Goal: Task Accomplishment & Management: Manage account settings

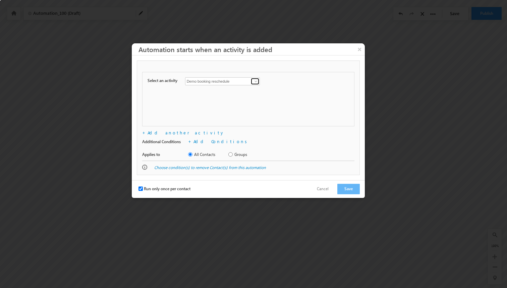
click at [253, 82] on link at bounding box center [255, 81] width 8 height 7
click at [272, 90] on div "Select an activity Conversion Button Clicked Form Submitted on Website Page Vis…" at bounding box center [248, 99] width 212 height 54
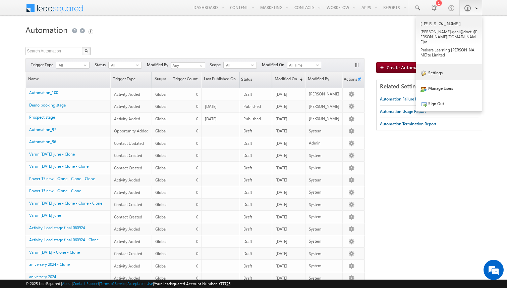
click at [439, 65] on link "Settings" at bounding box center [449, 72] width 66 height 15
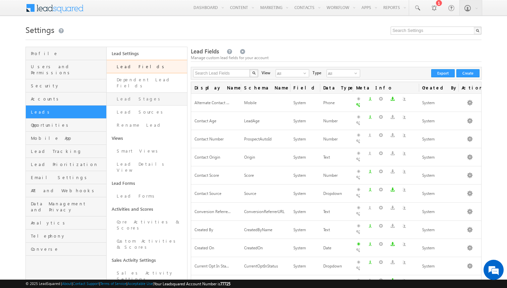
click at [133, 92] on link "Lead Stages" at bounding box center [147, 98] width 81 height 13
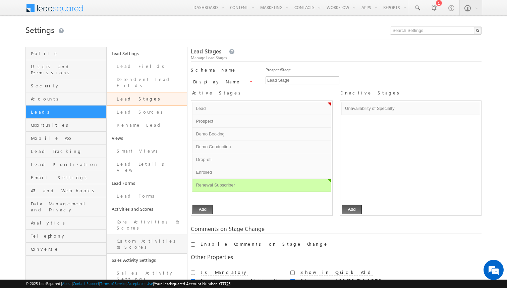
click at [163, 234] on link "Custom Activities & Scores" at bounding box center [147, 243] width 81 height 19
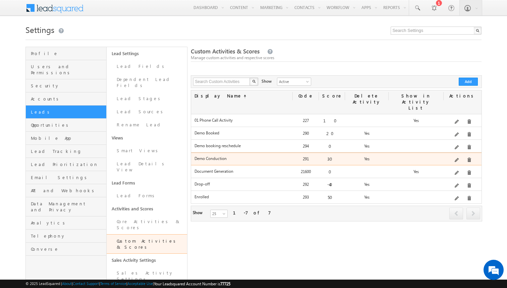
click at [457, 155] on div at bounding box center [463, 159] width 38 height 9
click at [457, 158] on span at bounding box center [457, 160] width 5 height 5
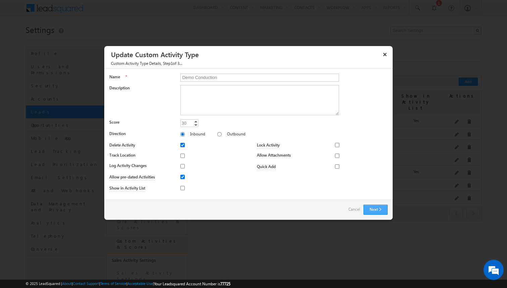
click at [380, 209] on button "Next" at bounding box center [376, 209] width 24 height 10
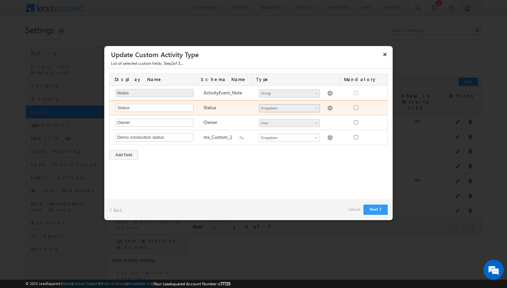
click at [284, 108] on span "Dropdown" at bounding box center [286, 108] width 55 height 6
click at [327, 107] on img at bounding box center [330, 108] width 6 height 6
type textarea "Demo Conducted cx no show"
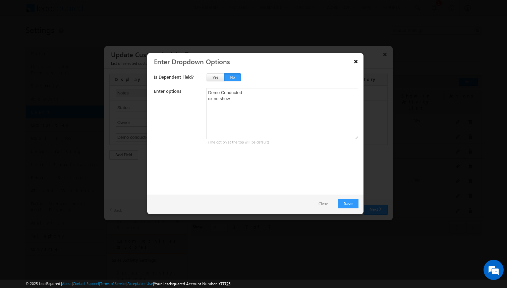
click at [356, 62] on button "×" at bounding box center [356, 61] width 11 height 12
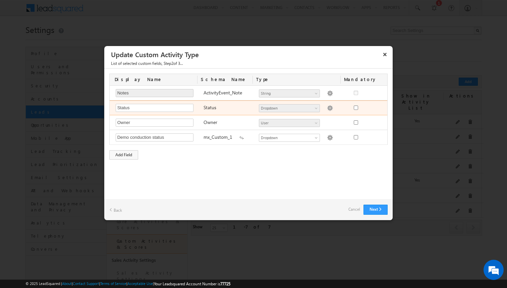
click at [327, 109] on img at bounding box center [330, 108] width 6 height 6
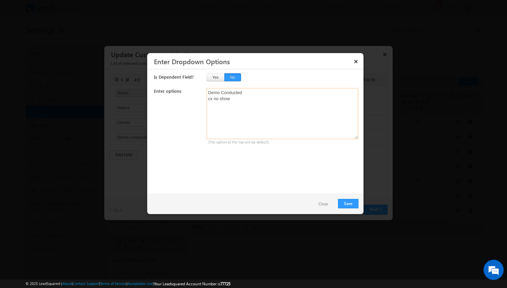
click at [224, 91] on textarea "Demo Conducted cx no show" at bounding box center [283, 113] width 152 height 51
type textarea "Demo conducted cx no show"
click at [352, 205] on button "Save" at bounding box center [348, 203] width 20 height 9
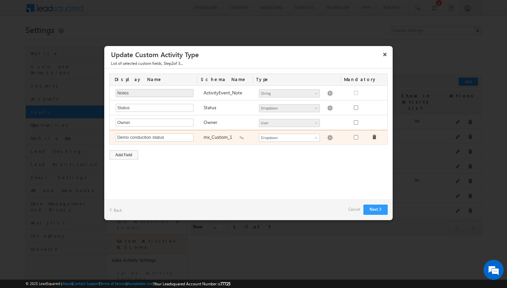
click at [329, 136] on img at bounding box center [330, 138] width 6 height 6
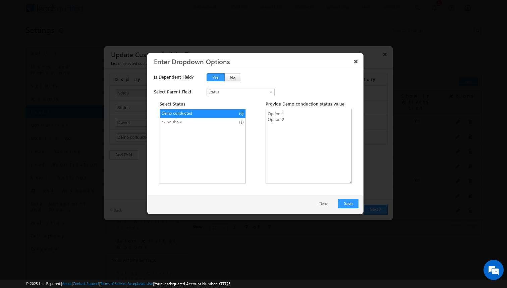
click at [224, 120] on li "cx no show (1)" at bounding box center [203, 122] width 86 height 9
type textarea "Follow-up required"
click at [322, 204] on button "Close" at bounding box center [323, 204] width 23 height 10
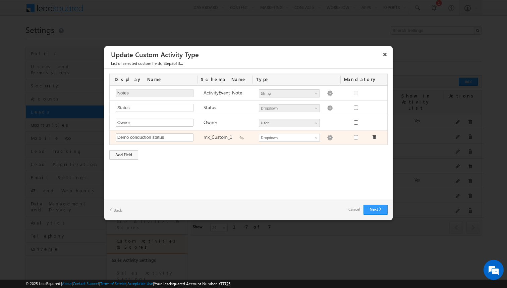
click at [328, 137] on img at bounding box center [330, 138] width 6 height 6
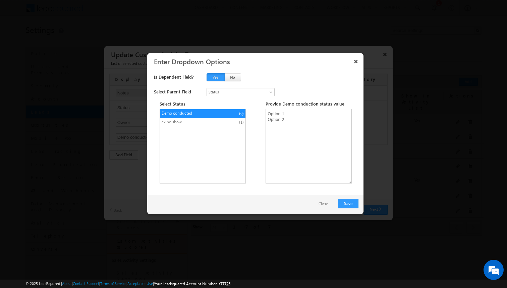
click at [216, 113] on span "Demo conducted" at bounding box center [190, 113] width 56 height 6
click at [297, 116] on textarea at bounding box center [309, 146] width 86 height 74
click at [215, 121] on span "cx no show" at bounding box center [190, 122] width 56 height 6
type textarea "Follow-up required"
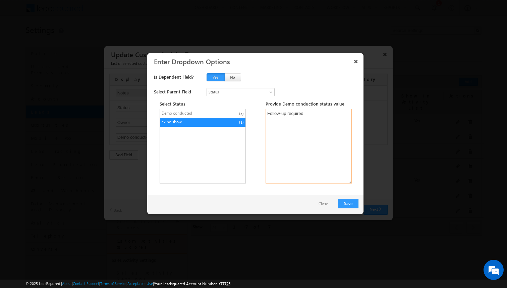
click at [308, 118] on textarea "Follow-up required" at bounding box center [309, 146] width 86 height 74
click at [350, 204] on button "Save" at bounding box center [348, 203] width 20 height 9
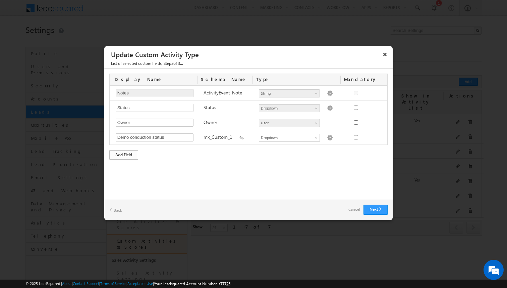
click at [130, 156] on div "Add Field" at bounding box center [123, 154] width 29 height 9
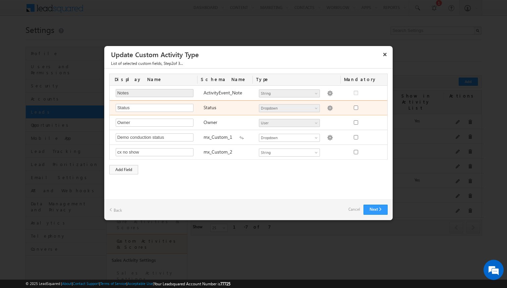
type input "cx no show"
click at [356, 108] on input "checkbox" at bounding box center [356, 107] width 4 height 4
checkbox input "true"
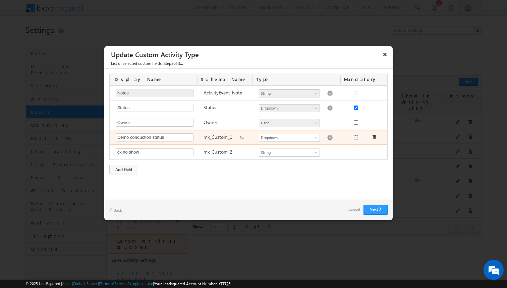
click at [358, 138] on input "checkbox" at bounding box center [356, 137] width 4 height 4
checkbox input "true"
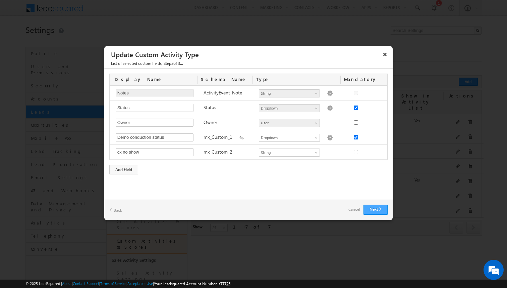
click at [372, 206] on button "Next" at bounding box center [376, 209] width 24 height 10
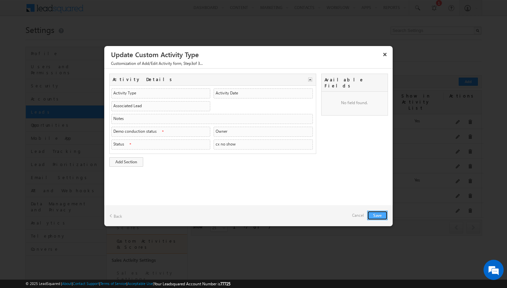
click at [373, 213] on button "Save" at bounding box center [377, 214] width 20 height 9
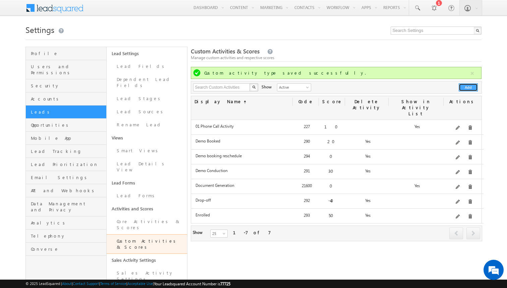
click at [473, 91] on button "Add" at bounding box center [468, 87] width 19 height 8
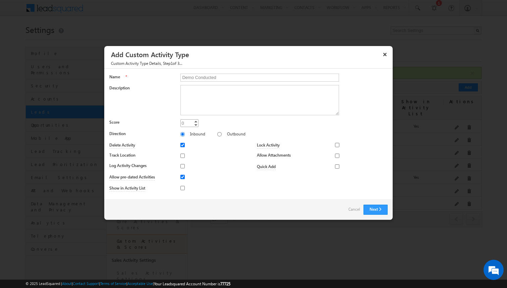
type input "Demo Conducted"
click at [188, 124] on input "0" at bounding box center [189, 123] width 18 height 8
type input "5"
type input "30"
click at [376, 210] on button "Next" at bounding box center [376, 209] width 24 height 10
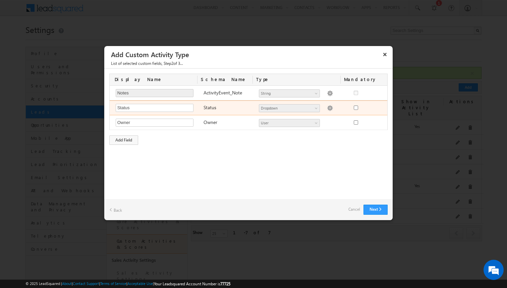
click at [327, 109] on img at bounding box center [330, 108] width 6 height 6
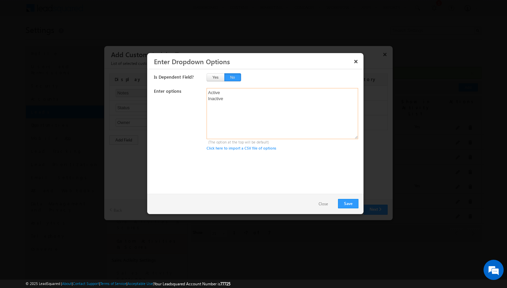
drag, startPoint x: 245, startPoint y: 98, endPoint x: 193, endPoint y: 95, distance: 52.7
click at [193, 95] on div "Enter options Active Inactive (The option at the top will be default) Click her…" at bounding box center [256, 119] width 205 height 63
paste textarea "Needs Follow-up"
paste textarea "Not Interested"
paste textarea "Request for Proposal or Fee Structure."
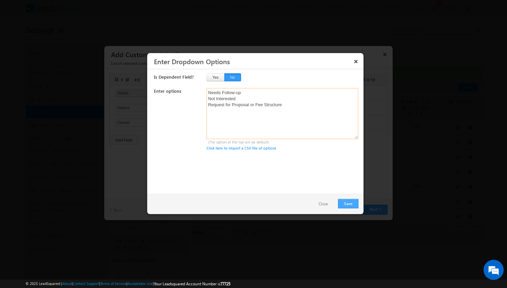
type textarea "Needs Follow-up Not Interested Request for Proposal or Fee Structure"
click at [346, 204] on button "Save" at bounding box center [348, 203] width 20 height 9
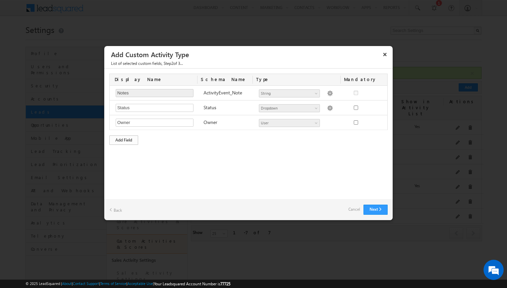
click at [122, 137] on div "Add Field" at bounding box center [123, 139] width 29 height 9
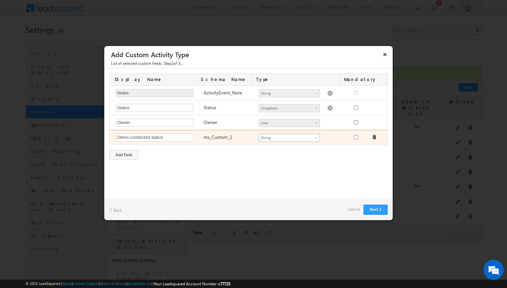
type input "Demo conducted status"
click at [268, 136] on span "String" at bounding box center [286, 138] width 55 height 6
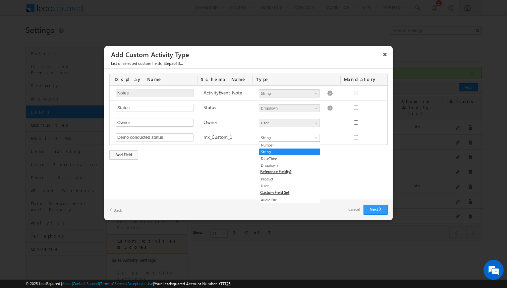
click at [240, 157] on div "Display Name Schema Name Type Mandatory Notes Required Field ActivityEvent_Note…" at bounding box center [248, 116] width 289 height 96
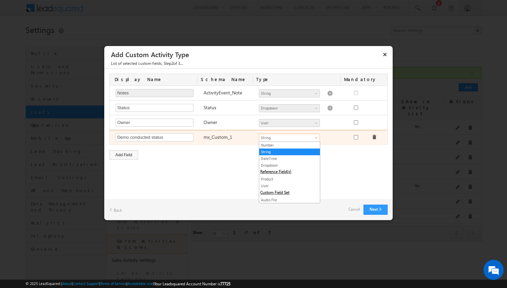
click at [291, 140] on span "String" at bounding box center [286, 138] width 55 height 6
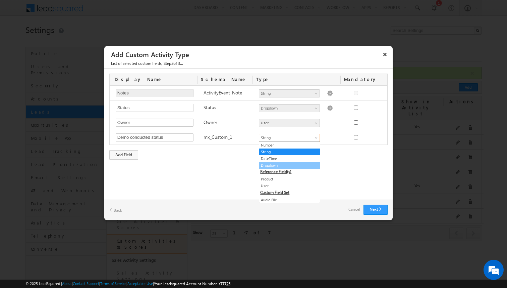
click at [275, 166] on link "Dropdown" at bounding box center [289, 165] width 61 height 6
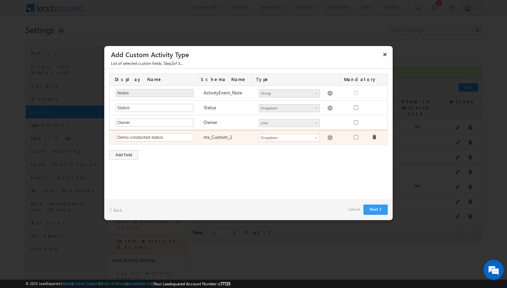
click at [327, 136] on img at bounding box center [330, 138] width 6 height 6
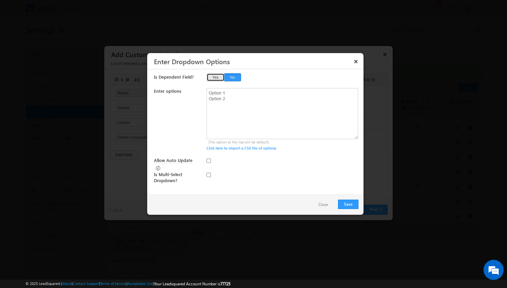
click at [216, 74] on button "Yes" at bounding box center [216, 77] width 18 height 8
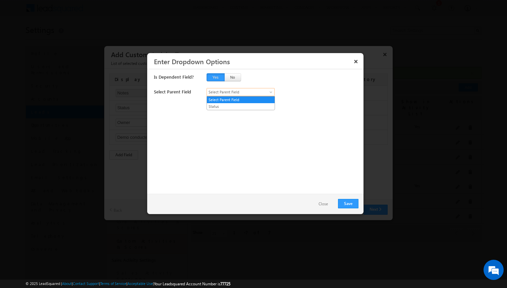
click at [229, 96] on link "Select Parent Field" at bounding box center [241, 92] width 68 height 8
click at [224, 106] on link "Status" at bounding box center [241, 106] width 68 height 6
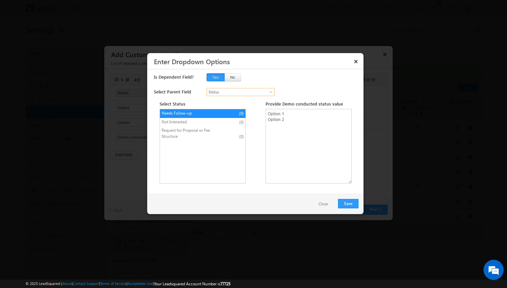
click at [203, 121] on span "Not Interested" at bounding box center [190, 122] width 56 height 6
click at [314, 124] on textarea at bounding box center [309, 146] width 86 height 74
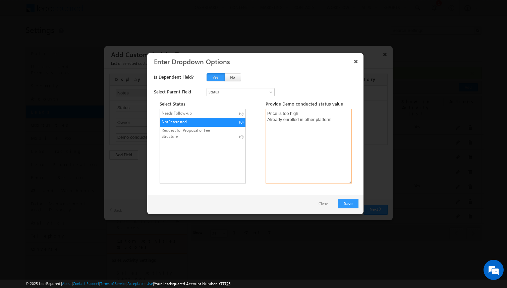
click at [302, 121] on textarea "Price is too high Already enrolled in other platform" at bounding box center [309, 146] width 86 height 74
type textarea "Price is too high Already enrolled on other platform Doesn't like features"
click at [213, 135] on span "Request for Proposal or Fee Structure" at bounding box center [190, 133] width 56 height 12
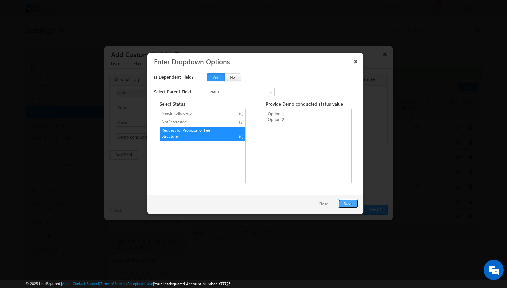
click at [344, 207] on button "Save" at bounding box center [348, 203] width 20 height 9
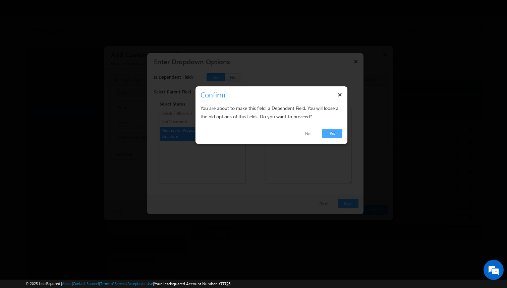
click at [329, 136] on link "Yes" at bounding box center [332, 132] width 20 height 9
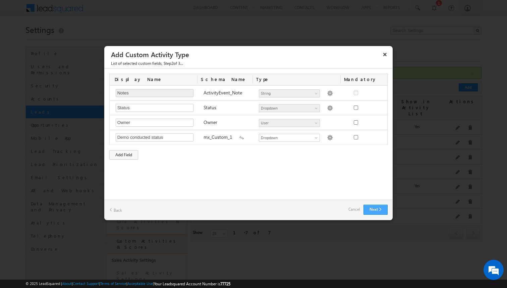
click at [370, 206] on button "Next" at bounding box center [376, 209] width 24 height 10
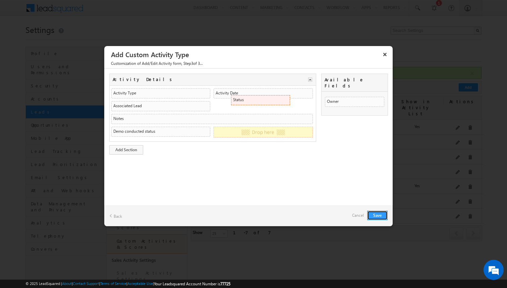
drag, startPoint x: 343, startPoint y: 96, endPoint x: 283, endPoint y: 100, distance: 59.2
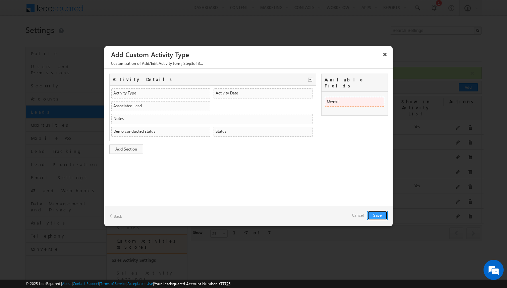
drag, startPoint x: 356, startPoint y: 95, endPoint x: 286, endPoint y: 102, distance: 69.8
click at [383, 213] on button "Save" at bounding box center [377, 214] width 20 height 9
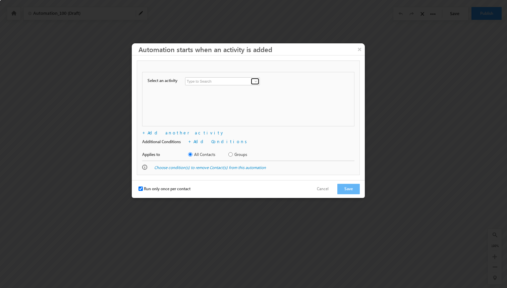
click at [253, 81] on link at bounding box center [255, 81] width 8 height 7
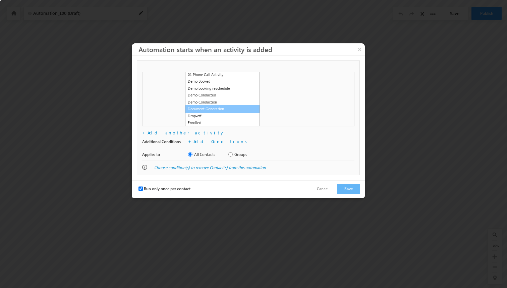
scroll to position [274, 0]
click at [228, 99] on link "Demo Conducted" at bounding box center [222, 99] width 75 height 8
type input "Demo Conducted"
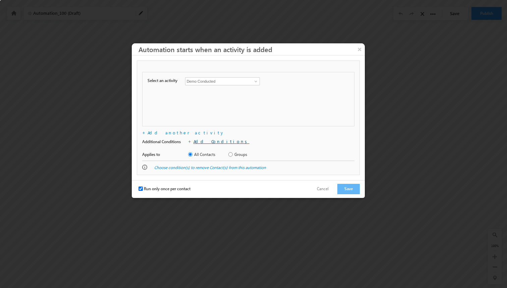
click at [218, 140] on link "Add Conditions" at bounding box center [222, 141] width 56 height 6
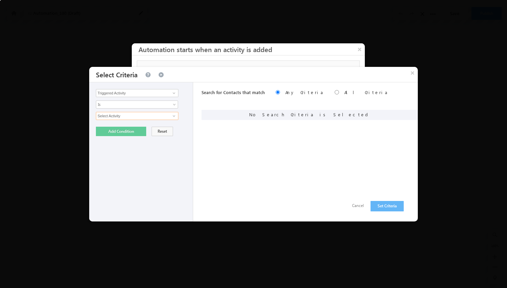
click at [140, 114] on input "Select Activity" at bounding box center [137, 116] width 83 height 8
click at [176, 114] on span at bounding box center [173, 115] width 5 height 5
click at [159, 129] on link "Demo Conducted" at bounding box center [137, 130] width 83 height 8
type input "Demo Conducted"
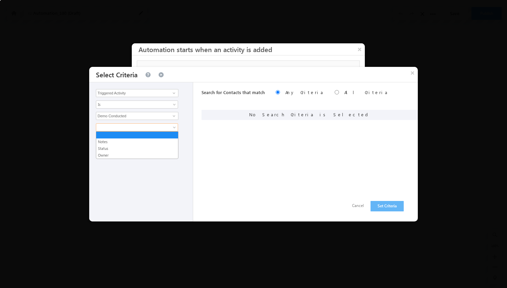
click at [135, 129] on span at bounding box center [132, 127] width 73 height 6
click at [131, 148] on link "Status" at bounding box center [137, 148] width 82 height 6
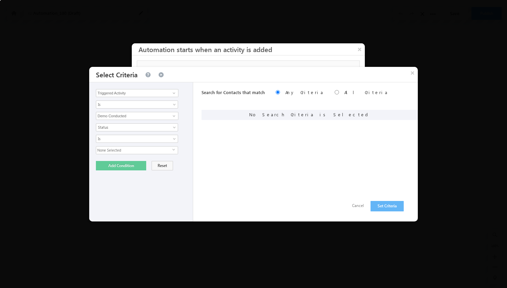
click at [143, 149] on span "None Selected" at bounding box center [134, 149] width 76 height 7
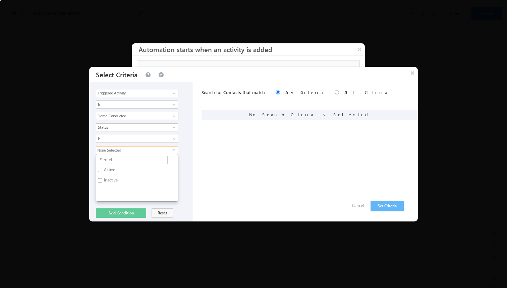
click at [183, 153] on div "None Selected select Active Inactive" at bounding box center [143, 173] width 94 height 55
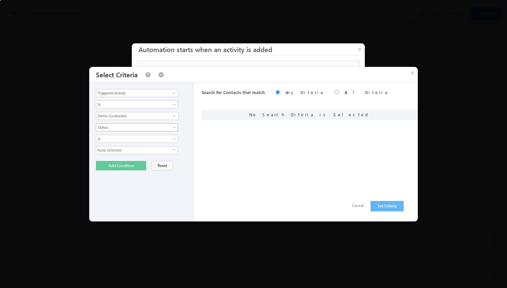
click at [166, 126] on span "Status" at bounding box center [132, 127] width 73 height 6
click at [196, 127] on div "Triggered Activity Contact Activity Task Sales Group Prospect Id Alternate Cont…" at bounding box center [253, 151] width 329 height 139
click at [170, 130] on link "Status" at bounding box center [137, 127] width 82 height 8
click at [153, 152] on link "Owner" at bounding box center [137, 155] width 82 height 6
click at [168, 153] on input at bounding box center [137, 150] width 83 height 8
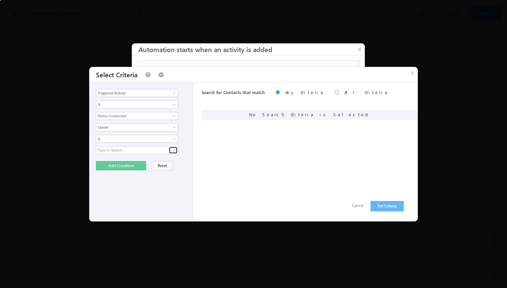
click at [175, 152] on span at bounding box center [173, 149] width 5 height 5
click at [186, 139] on div "Is Is Not Is" at bounding box center [143, 139] width 94 height 8
click at [171, 131] on link "Owner" at bounding box center [137, 127] width 82 height 8
click at [162, 146] on link "Status" at bounding box center [137, 148] width 82 height 6
click at [172, 150] on span "select" at bounding box center [174, 149] width 5 height 3
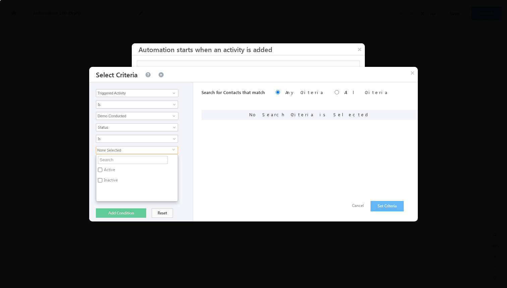
click at [196, 153] on div "Triggered Activity Contact Activity Task Sales Group Prospect Id Alternate Cont…" at bounding box center [253, 151] width 329 height 139
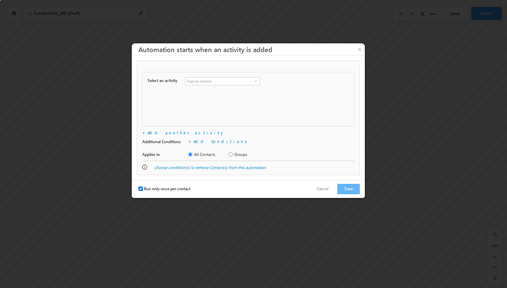
click at [209, 83] on input at bounding box center [222, 81] width 75 height 8
click at [255, 82] on span at bounding box center [255, 81] width 5 height 5
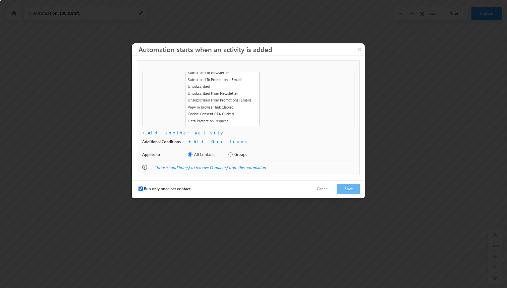
scroll to position [285, 0]
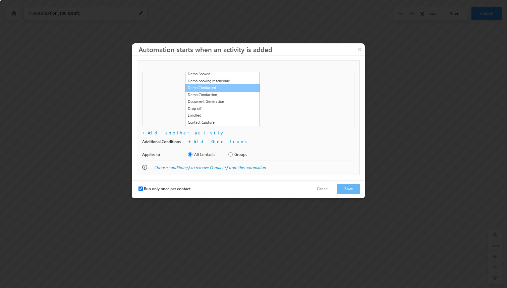
click at [224, 88] on link "Demo Conducted" at bounding box center [222, 88] width 75 height 8
type input "Demo Conducted"
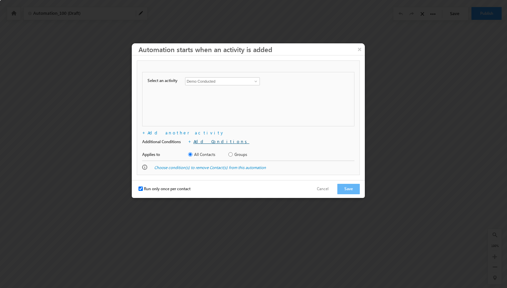
click at [199, 140] on link "Add Conditions" at bounding box center [222, 141] width 56 height 6
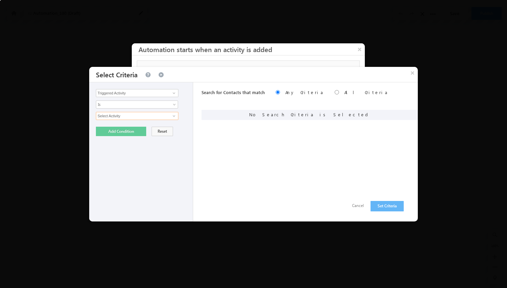
click at [150, 116] on input "Select Activity" at bounding box center [137, 116] width 83 height 8
click at [179, 116] on div "Select Activity Demo Conducted Select Activity" at bounding box center [143, 116] width 94 height 8
click at [173, 116] on span at bounding box center [173, 115] width 5 height 5
click at [156, 131] on link "Demo Conducted" at bounding box center [137, 130] width 83 height 8
type input "Demo Conducted"
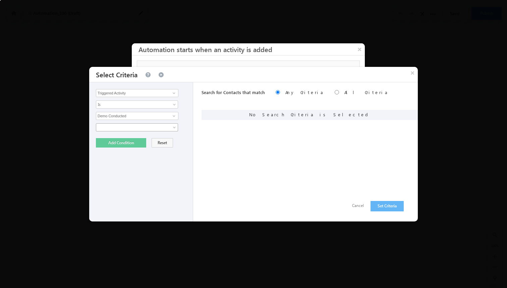
click at [169, 128] on span at bounding box center [132, 127] width 73 height 6
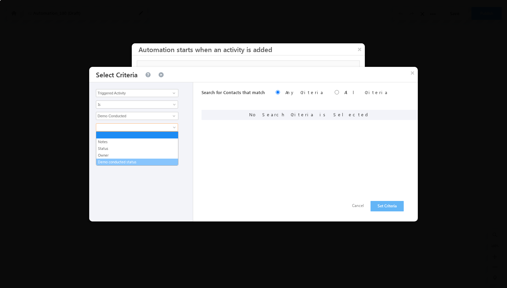
click at [142, 162] on link "Demo conducted status" at bounding box center [137, 162] width 82 height 6
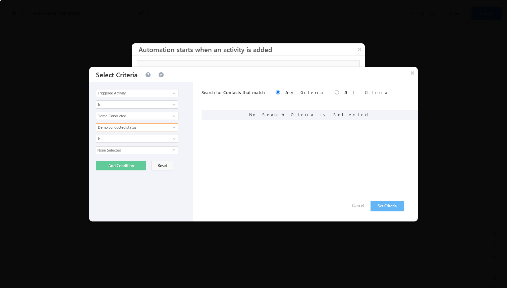
click at [151, 150] on span "None Selected" at bounding box center [134, 149] width 76 height 7
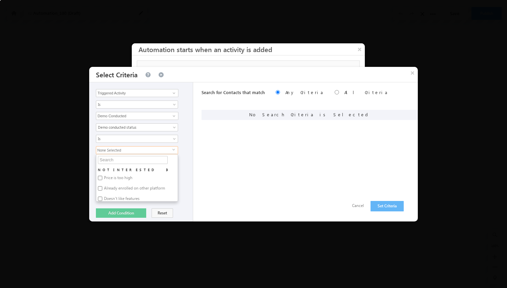
scroll to position [4, 0]
click at [184, 138] on div "Is Is Not Is Not Defined Is Defined Is" at bounding box center [143, 139] width 94 height 8
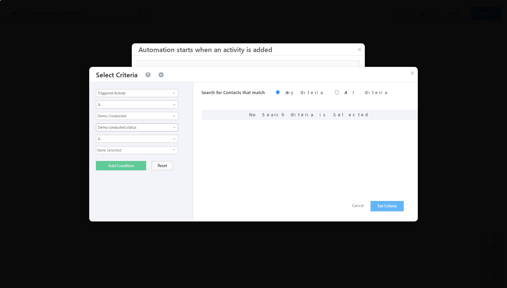
click at [167, 128] on span "Demo conducted status" at bounding box center [132, 127] width 73 height 6
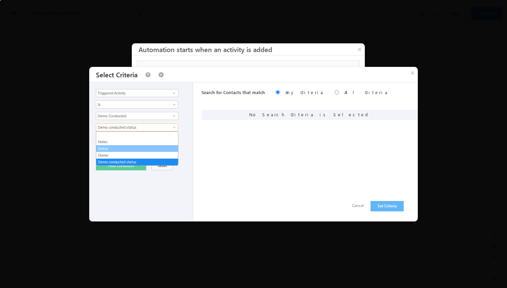
click at [137, 150] on link "Status" at bounding box center [137, 148] width 82 height 6
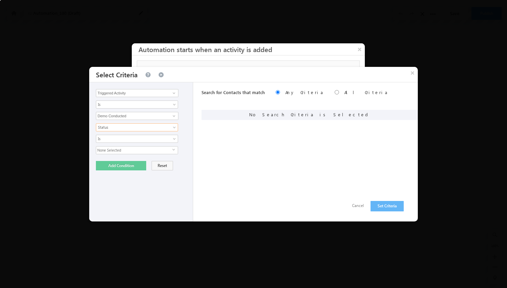
click at [169, 151] on span "None Selected" at bounding box center [134, 149] width 76 height 7
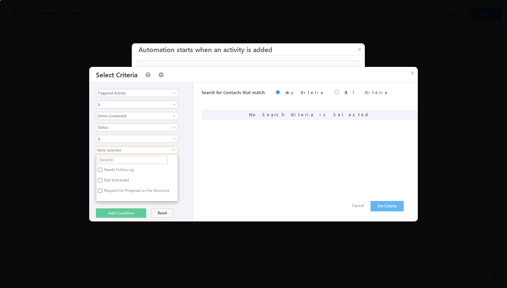
scroll to position [6, 0]
click at [100, 164] on input "Needs Follow-up" at bounding box center [100, 166] width 4 height 4
checkbox input "true"
click at [186, 139] on div "Notes Status Owner Demo conducted status Status Is Is Not Is Not Defined Is Def…" at bounding box center [143, 159] width 94 height 78
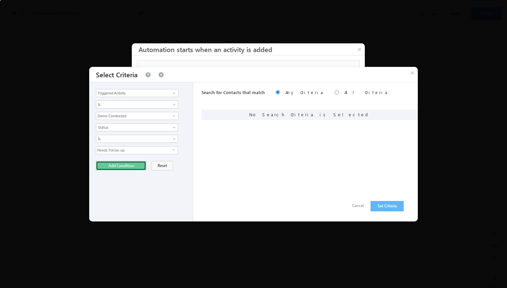
click at [127, 169] on button "Add Condition" at bounding box center [121, 165] width 50 height 9
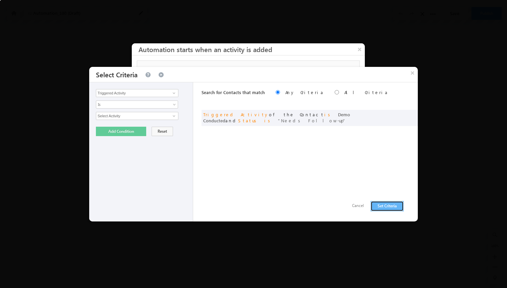
click at [385, 205] on button "Set Criteria" at bounding box center [387, 206] width 33 height 10
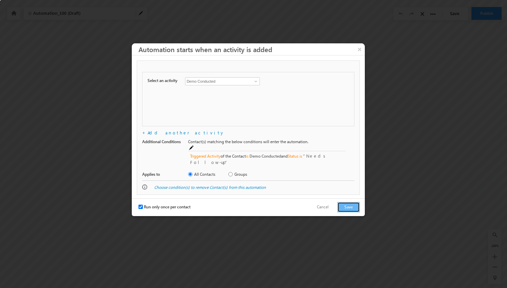
click at [343, 202] on button "Save" at bounding box center [348, 207] width 22 height 10
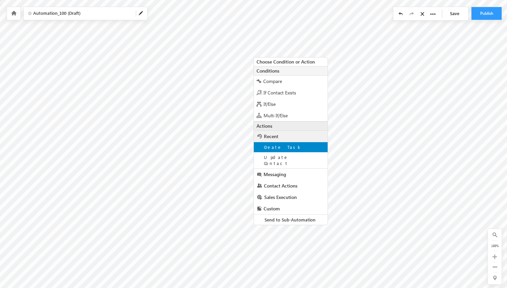
click at [278, 147] on span "Create Task" at bounding box center [283, 147] width 38 height 6
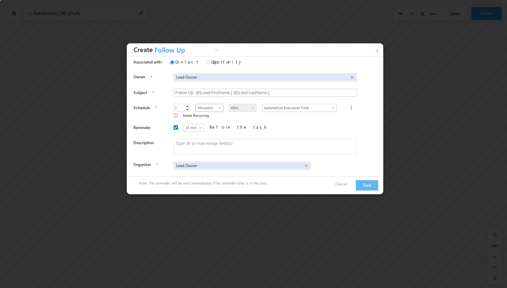
click at [196, 109] on span "Minute(s)" at bounding box center [209, 108] width 27 height 6
click at [195, 121] on link "Hour(s)" at bounding box center [201, 122] width 27 height 6
click at [305, 141] on textarea at bounding box center [265, 146] width 183 height 15
click at [224, 145] on textarea at bounding box center [265, 146] width 183 height 15
paste textarea "follow-up content: pricing, scholarship, trial"
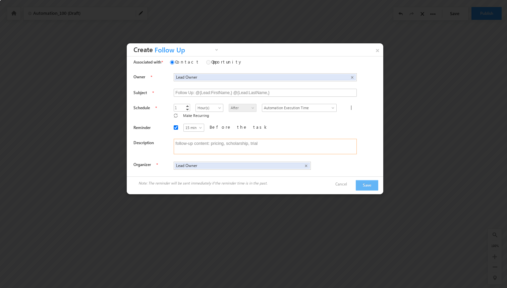
type textarea "follow-up content: pricing, scholarship, trial"
click at [366, 180] on button "Save" at bounding box center [367, 185] width 22 height 10
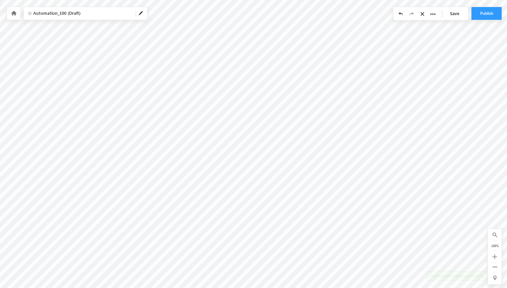
click at [457, 15] on link "Save" at bounding box center [456, 13] width 23 height 13
click at [95, 14] on span "Automation_100 (Draft)" at bounding box center [81, 13] width 97 height 6
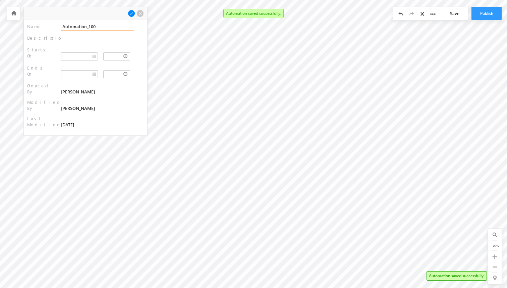
click at [88, 26] on input "Automation_100" at bounding box center [97, 27] width 73 height 8
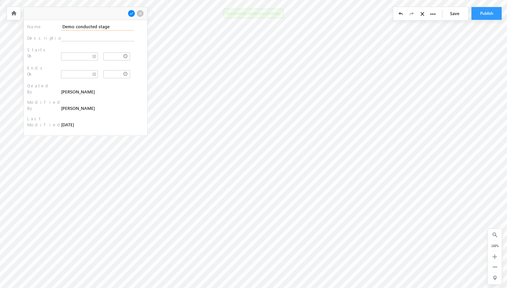
type input "Demo conducted stage"
click at [131, 12] on span at bounding box center [131, 13] width 7 height 7
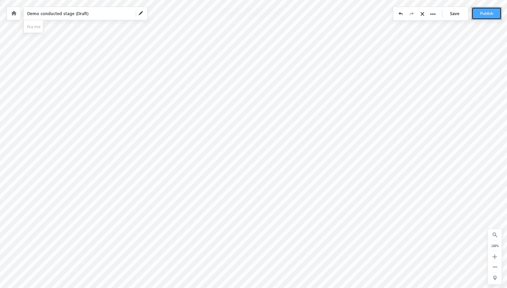
click at [486, 13] on button "Publish" at bounding box center [487, 13] width 30 height 13
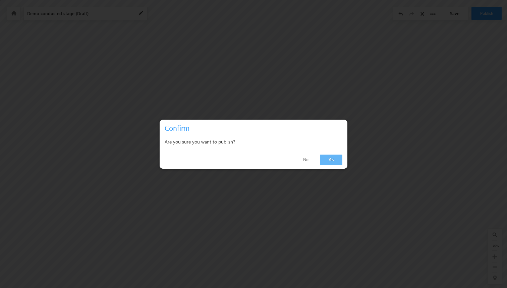
click at [328, 158] on link "Yes" at bounding box center [331, 159] width 22 height 10
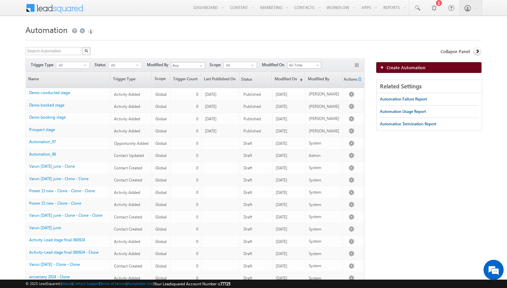
click at [388, 65] on span "Create Automation" at bounding box center [406, 67] width 39 height 6
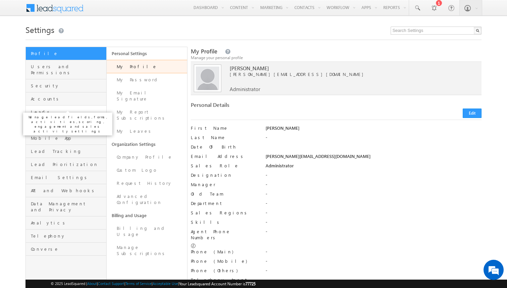
click at [71, 109] on span "Leads" at bounding box center [68, 112] width 74 height 6
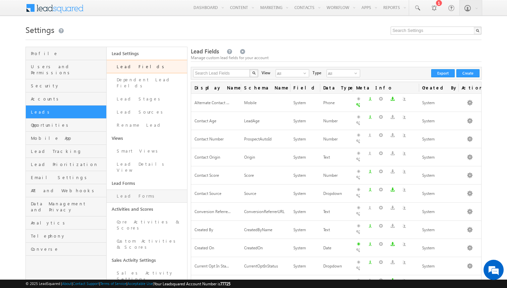
click at [126, 189] on link "Lead Forms" at bounding box center [147, 195] width 81 height 13
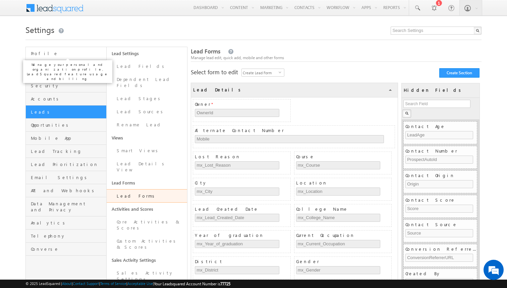
click at [70, 55] on span "Profile" at bounding box center [68, 53] width 74 height 6
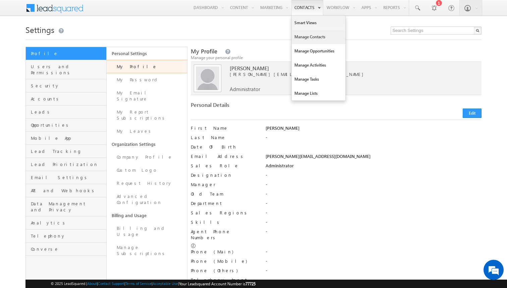
click at [300, 36] on link "Manage Contacts" at bounding box center [319, 37] width 54 height 14
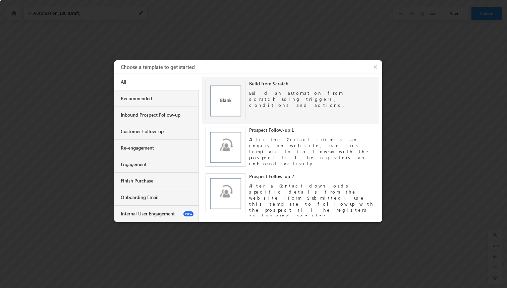
click at [224, 107] on img at bounding box center [226, 101] width 40 height 40
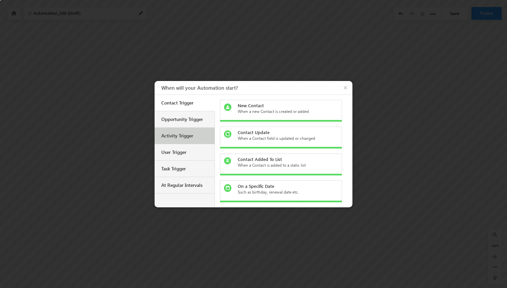
click at [193, 140] on div "Activity Trigger" at bounding box center [185, 135] width 60 height 16
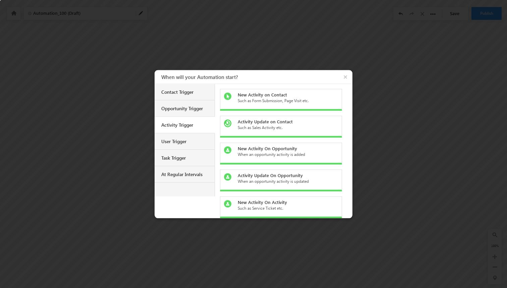
click at [267, 103] on div "Such as Form Submission, Page Visit etc." at bounding box center [285, 100] width 95 height 6
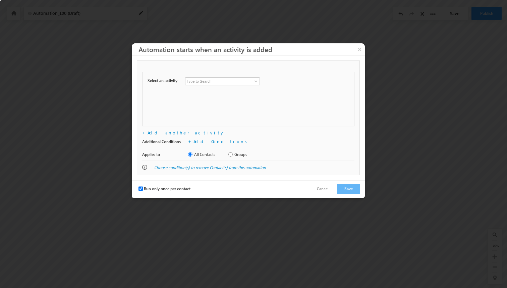
click at [224, 84] on input at bounding box center [222, 81] width 75 height 8
click at [253, 84] on link at bounding box center [255, 81] width 8 height 7
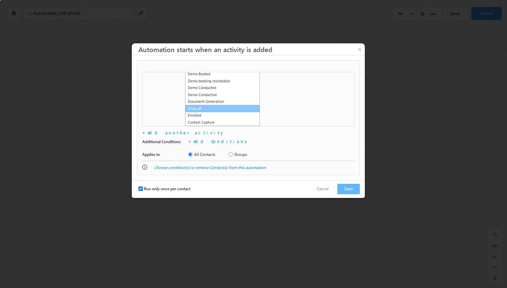
scroll to position [277, 0]
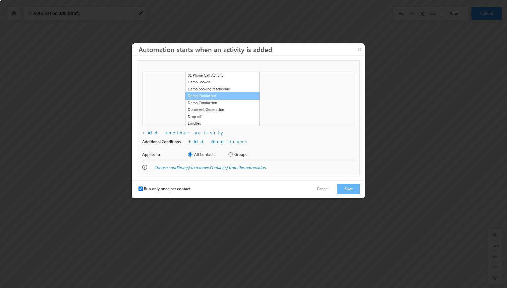
click at [215, 95] on link "Demo Conducted" at bounding box center [222, 96] width 75 height 8
type input "Demo Conducted"
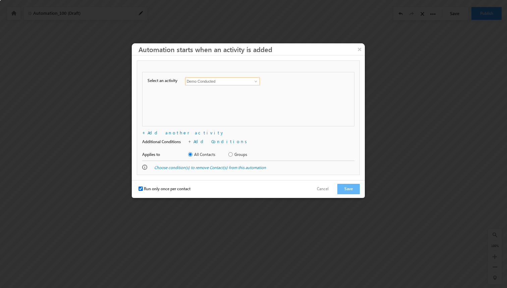
scroll to position [0, 0]
click at [197, 142] on link "Add Conditions" at bounding box center [222, 141] width 56 height 6
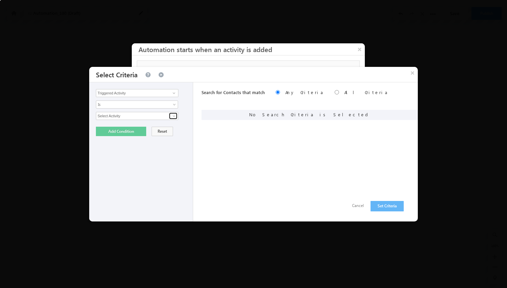
click at [169, 117] on link at bounding box center [173, 115] width 8 height 7
click at [140, 130] on link "Demo Conducted" at bounding box center [137, 130] width 83 height 8
type input "Demo Conducted"
click at [168, 131] on link at bounding box center [137, 127] width 82 height 8
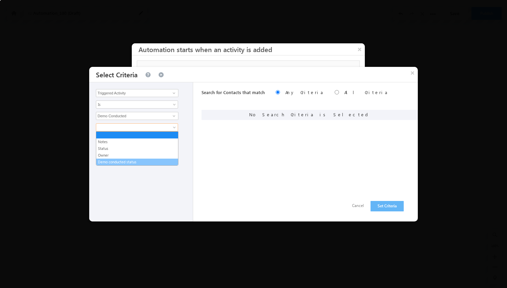
click at [137, 161] on link "Demo conducted status" at bounding box center [137, 162] width 82 height 6
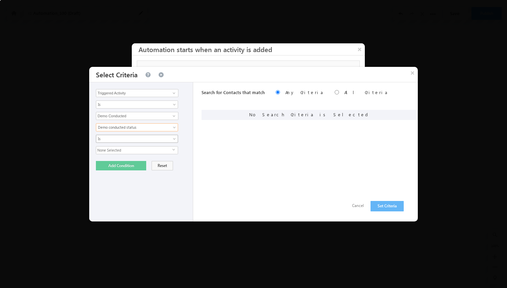
click at [153, 137] on span "Is" at bounding box center [132, 139] width 73 height 6
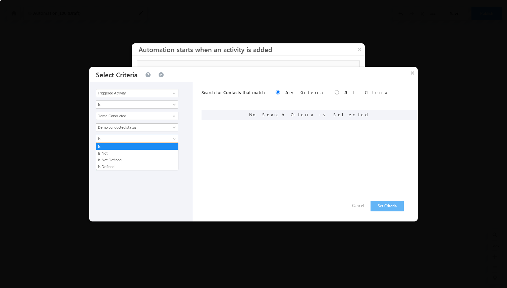
click at [180, 137] on div "Is Is Not Is Not Defined Is Defined Is" at bounding box center [143, 139] width 94 height 8
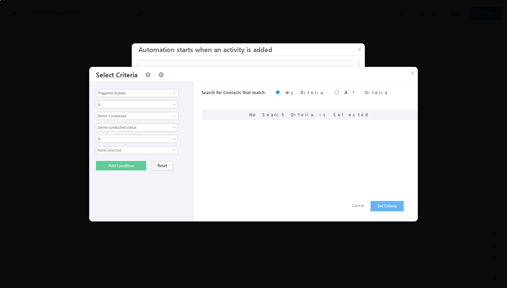
click at [168, 150] on span "None Selected" at bounding box center [134, 149] width 76 height 7
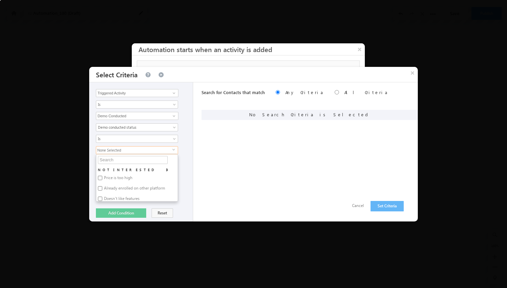
scroll to position [4, 0]
click at [186, 143] on div "Notes Status Owner Demo conducted status Demo conducted status Is Is Not Is Not…" at bounding box center [143, 162] width 94 height 78
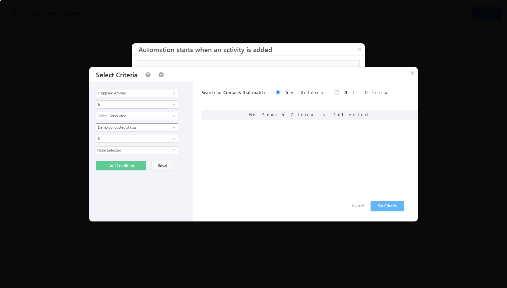
click at [154, 127] on span "Demo conducted status" at bounding box center [132, 127] width 73 height 6
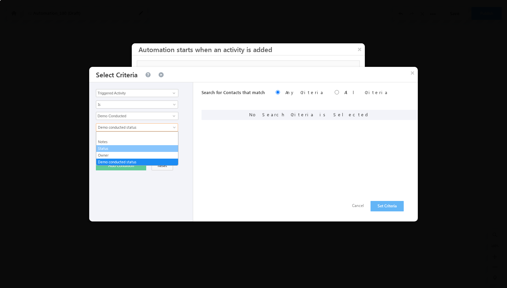
click at [139, 146] on link "Status" at bounding box center [137, 148] width 82 height 6
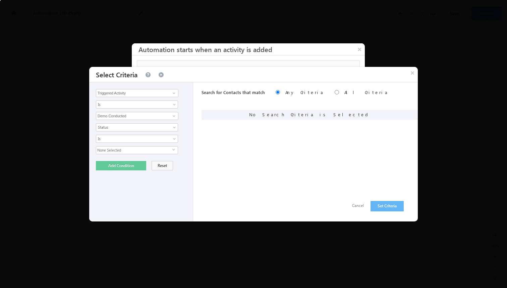
click at [145, 148] on span "None Selected" at bounding box center [134, 149] width 76 height 7
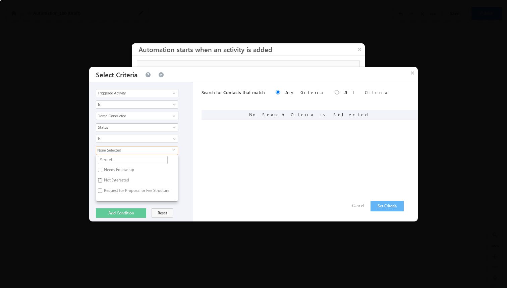
click at [98, 179] on input "Not Interested" at bounding box center [100, 180] width 4 height 4
checkbox input "true"
click at [188, 144] on div "Triggered Activity Contact Activity Task Sales Group Prospect Id Alternate Cont…" at bounding box center [141, 151] width 104 height 139
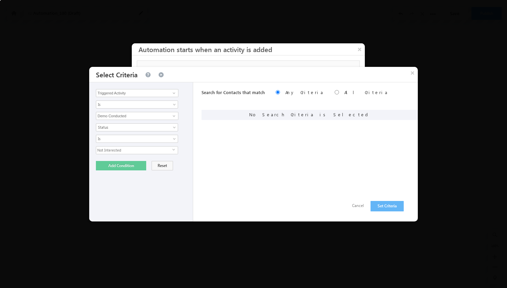
click at [126, 170] on div "Triggered Activity Contact Activity Task Sales Group Prospect Id Alternate Cont…" at bounding box center [141, 151] width 104 height 139
click at [127, 167] on button "Add Condition" at bounding box center [121, 165] width 50 height 9
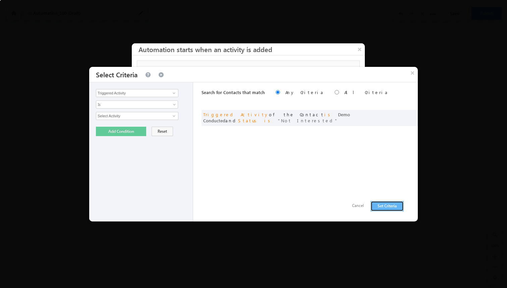
click at [392, 206] on button "Set Criteria" at bounding box center [387, 206] width 33 height 10
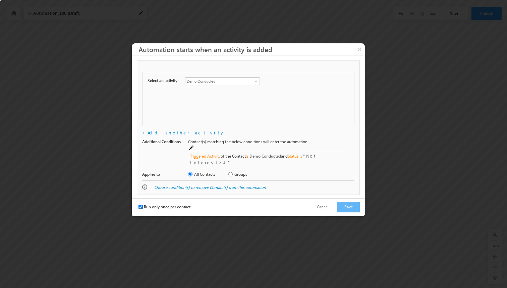
click at [139, 204] on input "Run only once per contact" at bounding box center [141, 206] width 4 height 4
checkbox input "false"
click at [352, 202] on button "Save" at bounding box center [348, 207] width 22 height 10
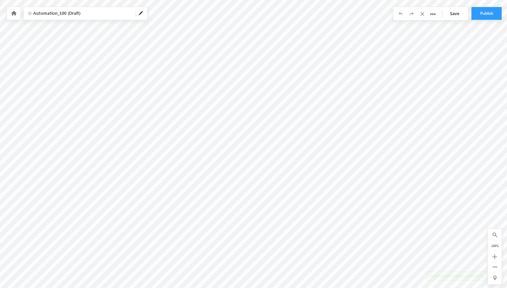
click at [278, 38] on body "Your session has expired. Please click here to login again. Another user is edi…" at bounding box center [253, 84] width 507 height 168
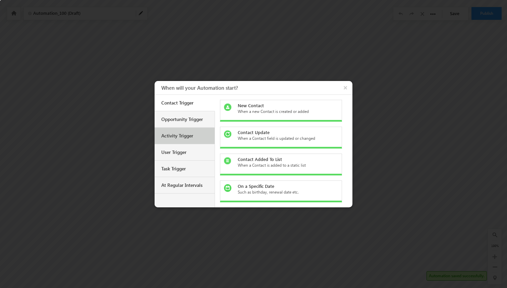
click at [190, 131] on div "Activity Trigger" at bounding box center [185, 135] width 60 height 16
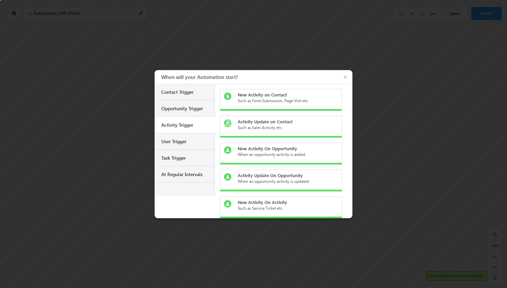
click at [253, 102] on div "Such as Form Submission, Page Visit etc." at bounding box center [285, 100] width 95 height 6
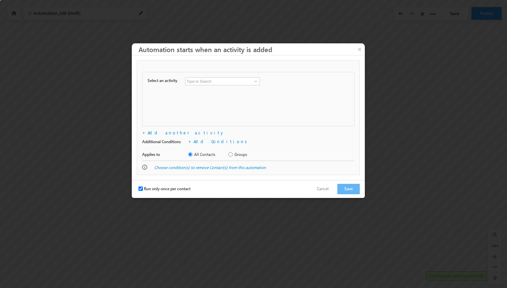
click at [208, 81] on input at bounding box center [222, 81] width 75 height 8
click at [254, 82] on span at bounding box center [255, 81] width 5 height 5
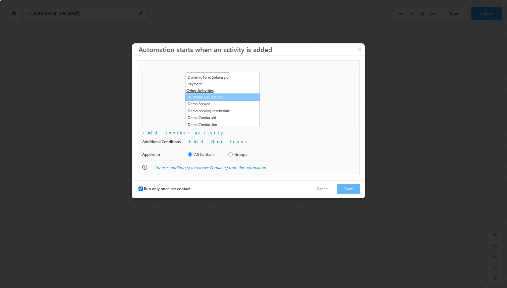
scroll to position [285, 0]
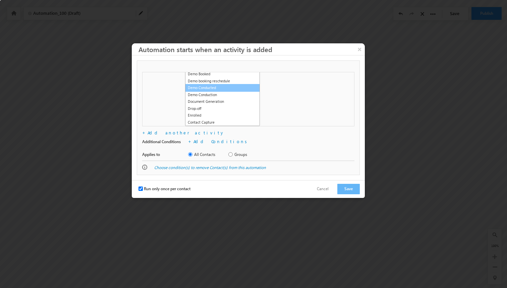
click at [221, 88] on link "Demo Conducted" at bounding box center [222, 88] width 75 height 8
type input "Demo Conducted"
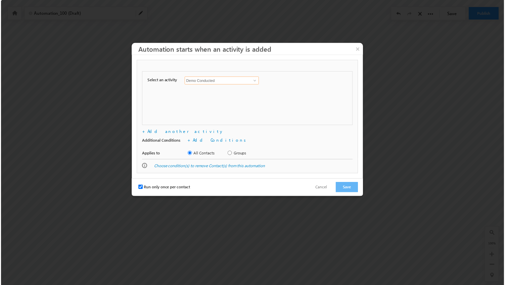
scroll to position [0, 0]
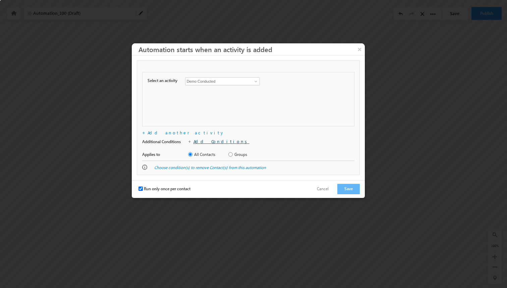
click at [197, 142] on link "Add Conditions" at bounding box center [222, 141] width 56 height 6
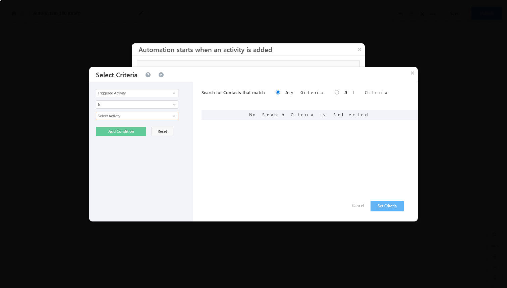
click at [161, 116] on input "Select Activity" at bounding box center [137, 116] width 83 height 8
click at [175, 116] on span at bounding box center [173, 115] width 5 height 5
click at [150, 130] on link "Demo Conducted" at bounding box center [137, 130] width 83 height 8
type input "Demo Conducted"
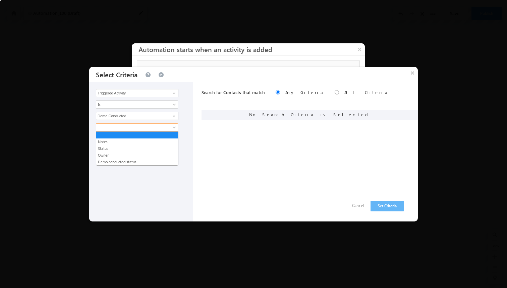
click at [145, 130] on span at bounding box center [132, 127] width 73 height 6
click at [136, 146] on link "Status" at bounding box center [137, 148] width 82 height 6
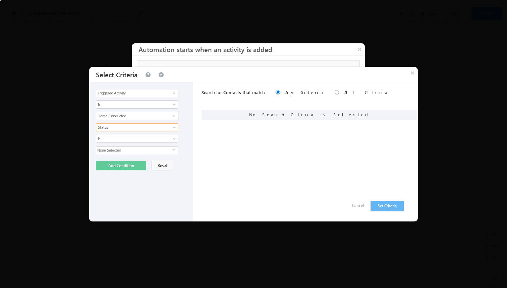
click at [136, 150] on span "None Selected" at bounding box center [134, 149] width 76 height 7
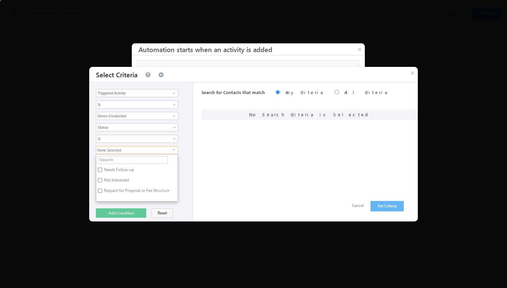
click at [118, 182] on label "Not Interested" at bounding box center [116, 181] width 40 height 10
click at [102, 182] on input "Not Interested" at bounding box center [100, 180] width 4 height 4
checkbox input "true"
click at [189, 172] on div "Triggered Activity Contact Activity Task Sales Group Prospect Id Alternate Cont…" at bounding box center [141, 151] width 104 height 139
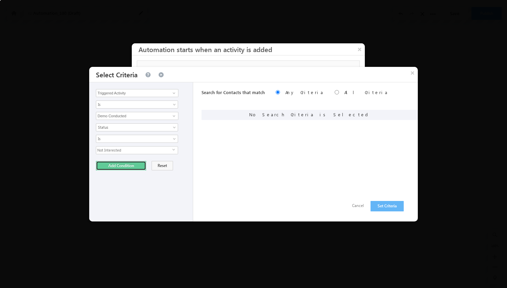
click at [120, 167] on button "Add Condition" at bounding box center [121, 165] width 50 height 9
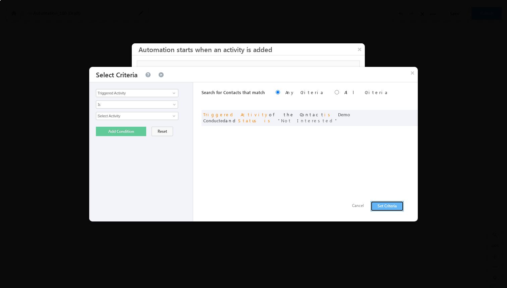
click at [377, 207] on button "Set Criteria" at bounding box center [387, 206] width 33 height 10
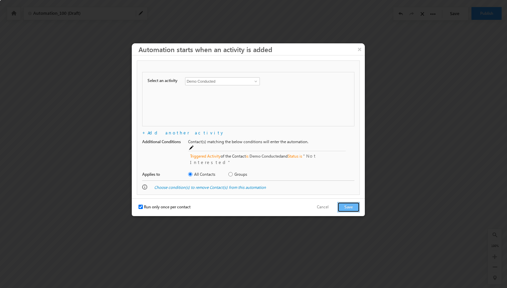
click at [354, 202] on button "Save" at bounding box center [348, 207] width 22 height 10
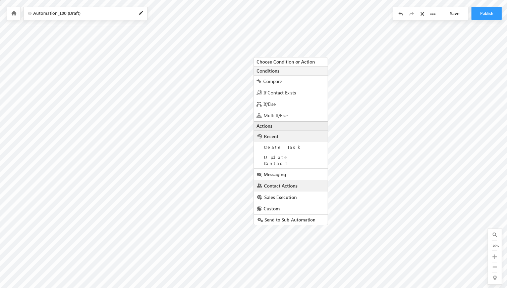
click at [283, 182] on span "Contact Actions" at bounding box center [281, 185] width 34 height 6
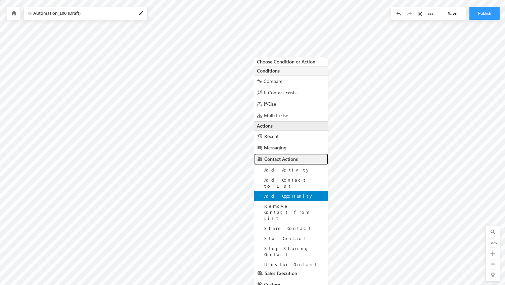
scroll to position [17, 0]
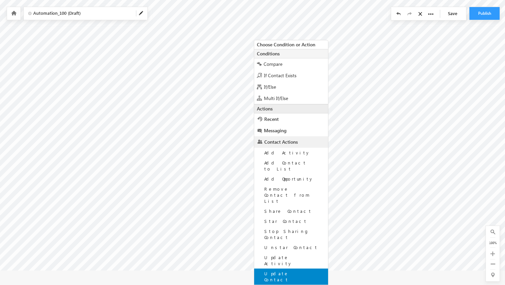
click at [281, 268] on div "Update Contact" at bounding box center [291, 276] width 74 height 16
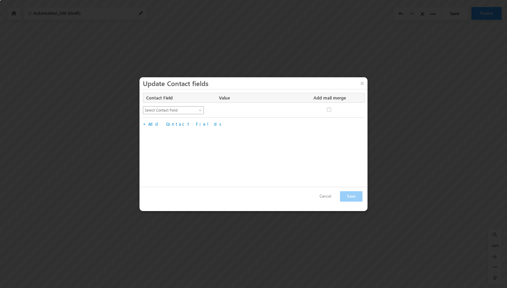
click at [187, 106] on div "Select Contact Field [GEOGRAPHIC_DATA] Name Contact Origin Contact Source Cours…" at bounding box center [253, 110] width 221 height 14
click at [187, 108] on span "Select Contact Field" at bounding box center [170, 110] width 55 height 6
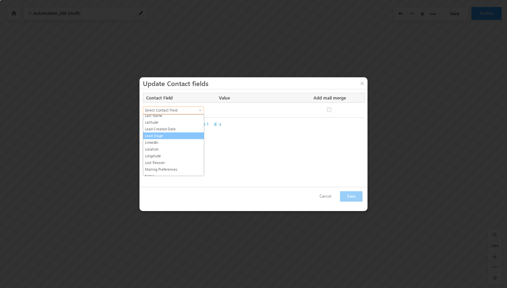
click at [170, 133] on link "Lead Stage" at bounding box center [173, 136] width 61 height 6
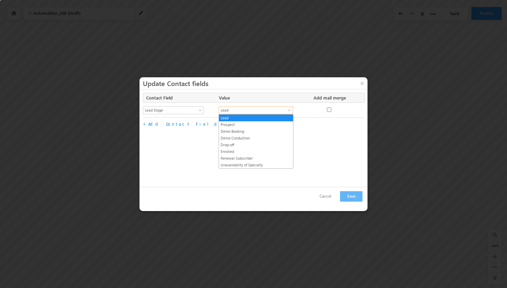
click at [234, 109] on span "Lead" at bounding box center [252, 110] width 66 height 6
click at [240, 145] on link "Drop-off" at bounding box center [256, 145] width 74 height 6
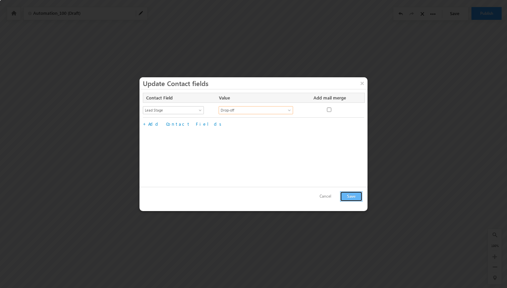
click at [344, 194] on button "Save" at bounding box center [351, 196] width 22 height 10
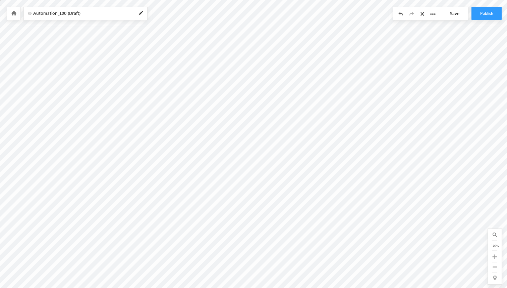
click at [104, 12] on span "Automation_100 (Draft)" at bounding box center [81, 13] width 97 height 6
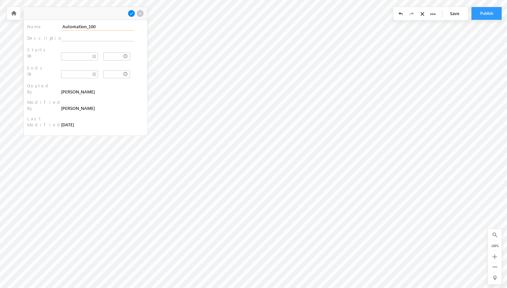
click at [96, 28] on input "Automation_100" at bounding box center [97, 27] width 73 height 8
type input "Demo conducted not interested"
click at [131, 15] on span at bounding box center [131, 13] width 7 height 7
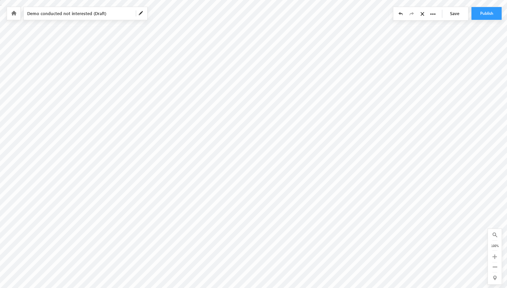
click at [457, 15] on link "Save" at bounding box center [456, 13] width 23 height 13
click at [491, 15] on button "Publish" at bounding box center [487, 13] width 30 height 13
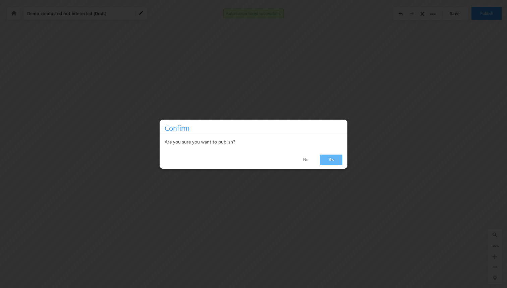
click at [338, 155] on link "Yes" at bounding box center [331, 159] width 22 height 10
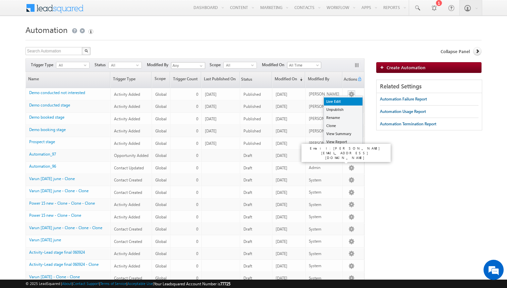
click at [345, 103] on link "Live Edit" at bounding box center [343, 101] width 39 height 8
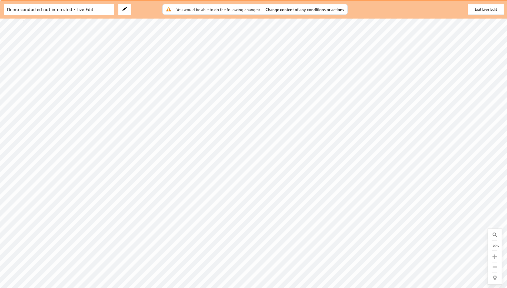
click at [120, 12] on div at bounding box center [124, 9] width 13 height 11
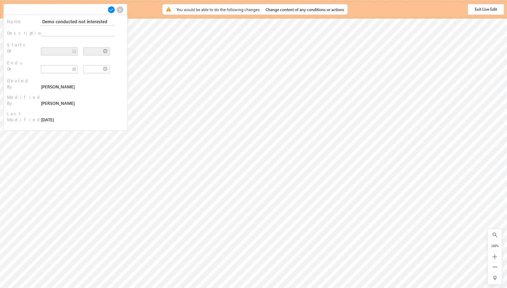
click at [120, 11] on span at bounding box center [119, 9] width 7 height 7
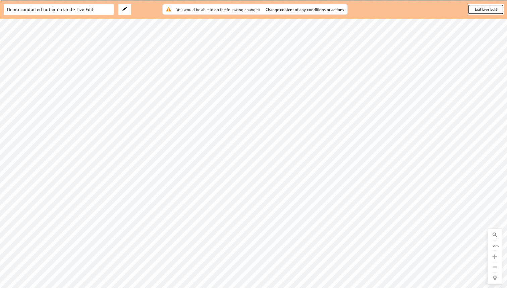
click at [488, 10] on button "Exit Live Edit" at bounding box center [486, 9] width 36 height 11
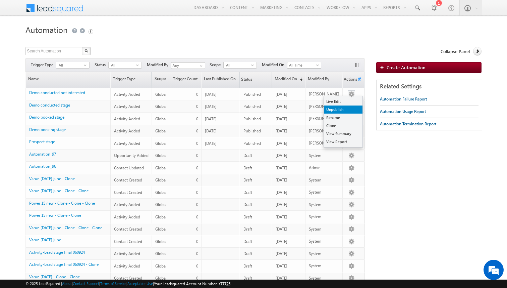
click at [342, 110] on link "Unpublish" at bounding box center [343, 109] width 39 height 8
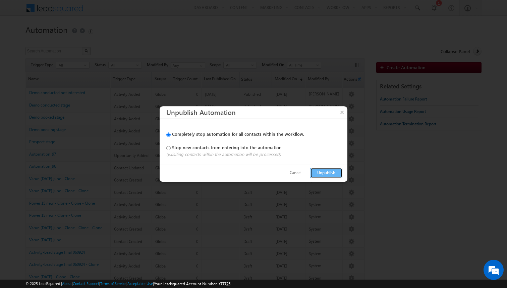
click at [327, 171] on button "Unpublish" at bounding box center [326, 172] width 32 height 10
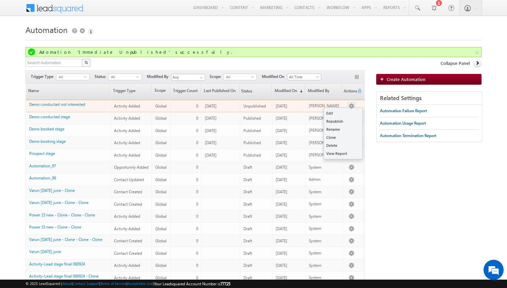
click at [350, 104] on button "button" at bounding box center [351, 106] width 7 height 7
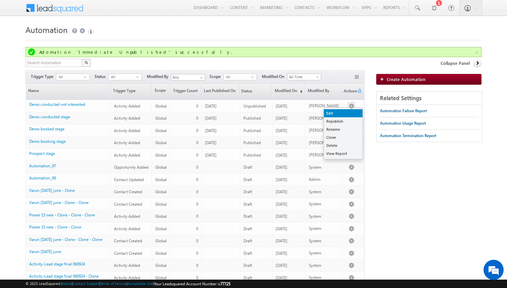
click at [339, 115] on link "Edit" at bounding box center [343, 113] width 39 height 8
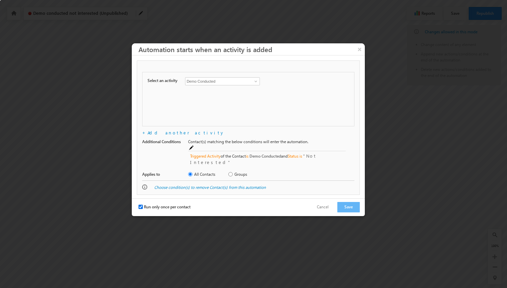
click at [142, 204] on input "Run only once per contact" at bounding box center [141, 206] width 4 height 4
checkbox input "false"
click at [195, 145] on span at bounding box center [191, 147] width 5 height 5
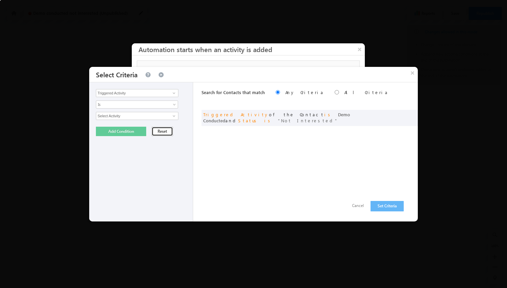
click at [155, 131] on button "Reset" at bounding box center [162, 130] width 21 height 9
click at [412, 113] on span at bounding box center [410, 115] width 5 height 5
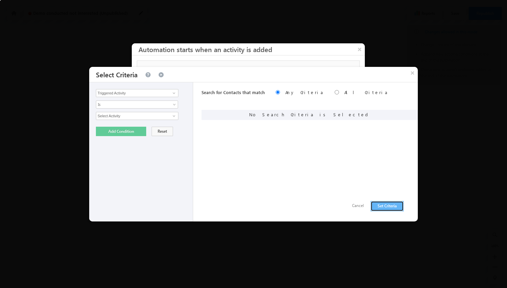
click at [379, 204] on button "Set Criteria" at bounding box center [387, 206] width 33 height 10
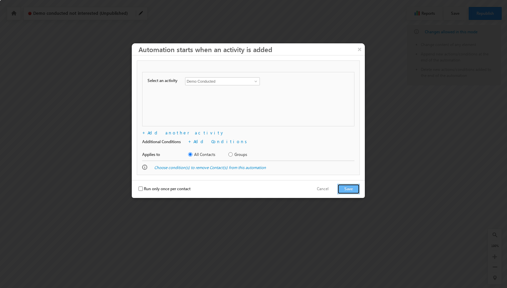
click at [344, 186] on button "Save" at bounding box center [348, 189] width 22 height 10
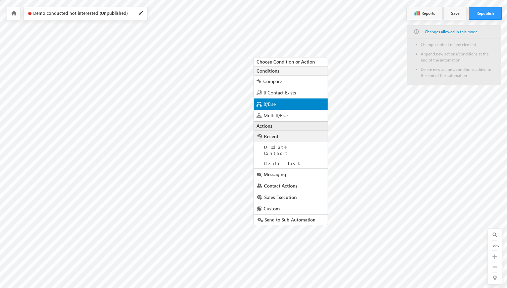
click at [279, 107] on div "If/Else" at bounding box center [291, 103] width 74 height 11
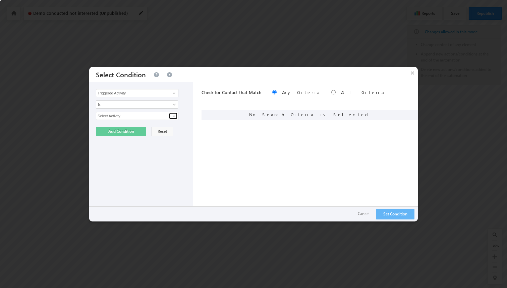
click at [175, 115] on span at bounding box center [173, 115] width 5 height 5
click at [143, 128] on link "Demo Conducted" at bounding box center [137, 130] width 83 height 8
type input "Demo Conducted"
click at [162, 129] on span at bounding box center [132, 127] width 73 height 6
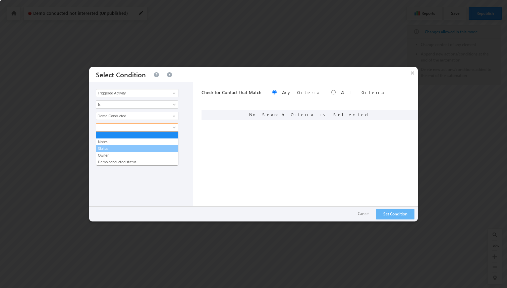
click at [132, 150] on link "Status" at bounding box center [137, 148] width 82 height 6
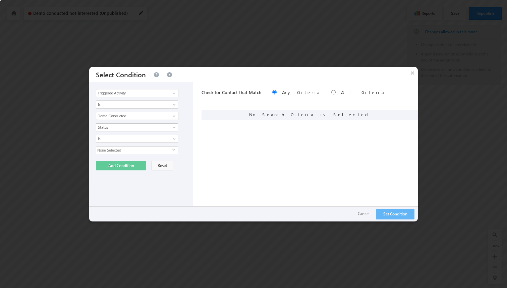
click at [140, 149] on span "None Selected" at bounding box center [134, 149] width 76 height 7
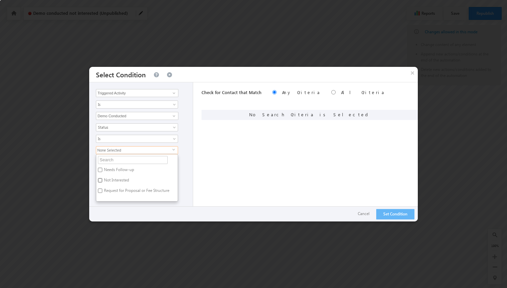
click at [101, 180] on input "Not Interested" at bounding box center [100, 180] width 4 height 4
checkbox input "true"
click at [186, 141] on div "Is Is Not Is Not Defined Is Defined Is" at bounding box center [143, 139] width 94 height 8
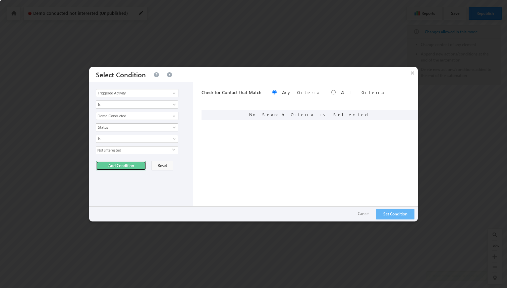
click at [140, 163] on button "Add Condition" at bounding box center [121, 165] width 50 height 9
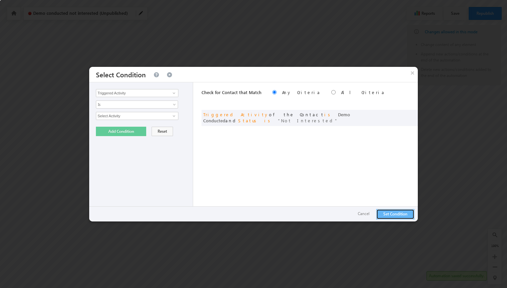
click at [383, 213] on button "Set Condition" at bounding box center [395, 214] width 38 height 10
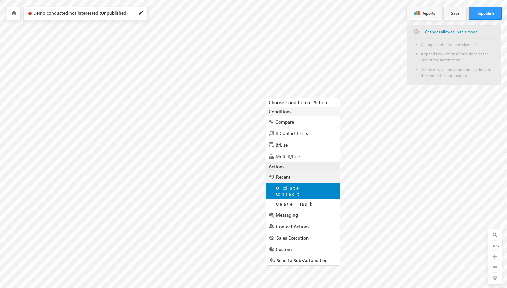
click at [290, 190] on span "Update Contact" at bounding box center [288, 191] width 24 height 12
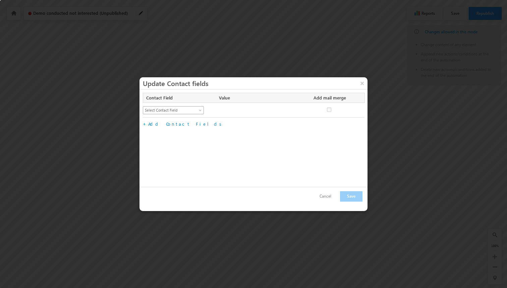
click at [183, 111] on span "Select Contact Field" at bounding box center [170, 110] width 55 height 6
click at [155, 165] on link "Lead Stage" at bounding box center [173, 165] width 61 height 6
click at [250, 110] on span "Lead" at bounding box center [252, 110] width 66 height 6
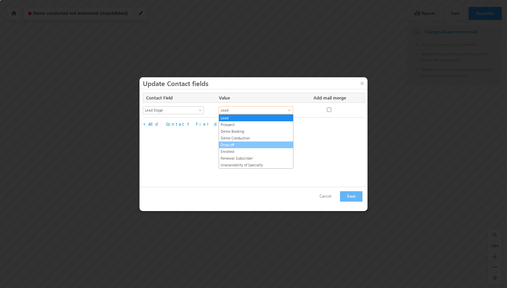
click at [240, 144] on link "Drop-off" at bounding box center [256, 145] width 74 height 6
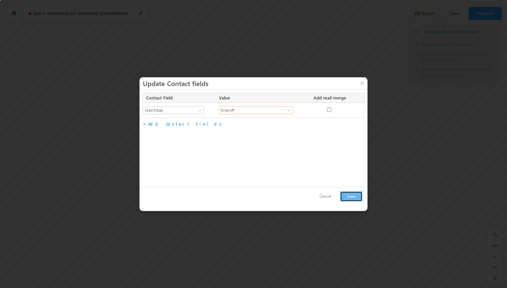
click at [351, 198] on button "Save" at bounding box center [351, 196] width 22 height 10
click at [197, 111] on span "Lead Stage" at bounding box center [170, 110] width 55 height 6
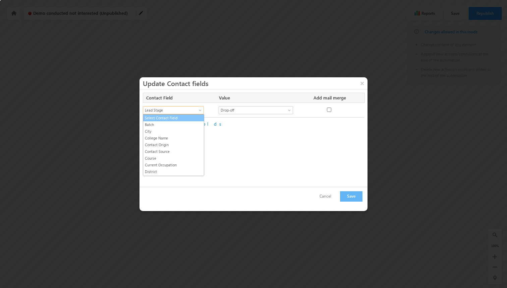
click at [181, 117] on link "Select Contact Field" at bounding box center [173, 118] width 61 height 6
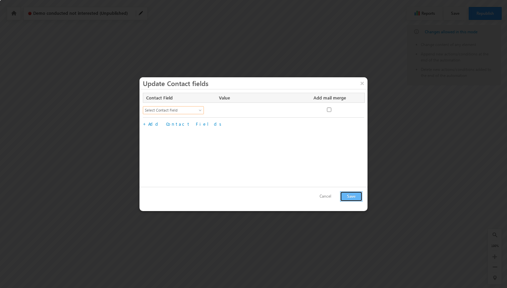
click at [358, 198] on button "Save" at bounding box center [351, 196] width 22 height 10
click at [202, 108] on link "Select Contact Field" at bounding box center [173, 110] width 61 height 8
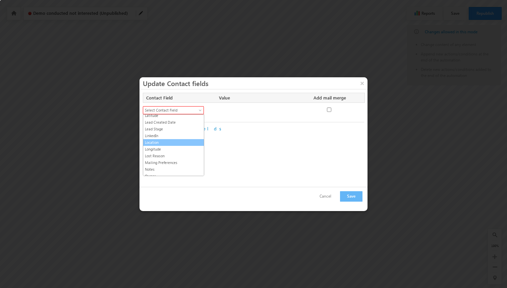
scroll to position [139, 0]
click at [296, 147] on div "Contact Field Value Add mail merge No fields configured Select Contact Field Ba…" at bounding box center [254, 137] width 228 height 97
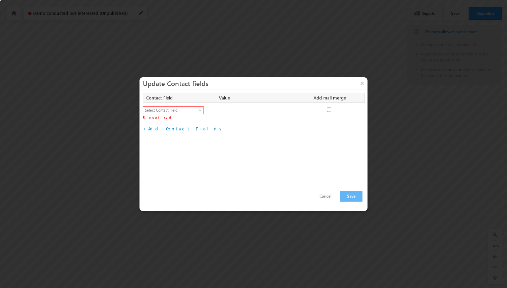
click at [333, 194] on button "Cancel" at bounding box center [325, 196] width 25 height 10
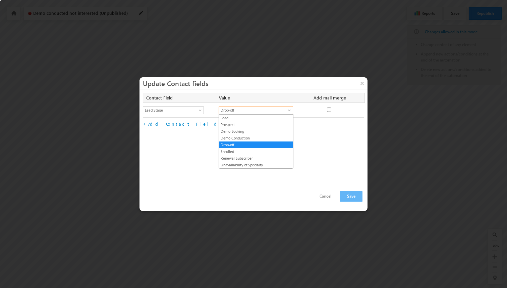
click at [232, 109] on span "Drop-off" at bounding box center [252, 110] width 66 height 6
click at [257, 141] on li "Demo Conduction" at bounding box center [256, 138] width 74 height 7
click at [255, 105] on div "Select Contact Field Batch City College Name Contact Origin Contact Source Cour…" at bounding box center [253, 110] width 221 height 14
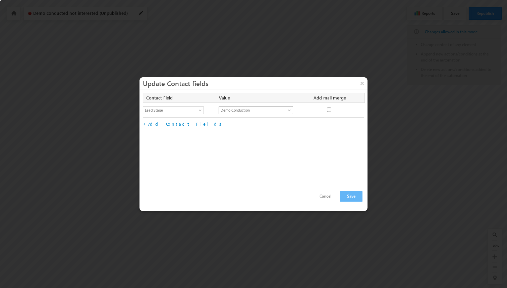
click at [255, 106] on link "Demo Conduction" at bounding box center [256, 110] width 74 height 8
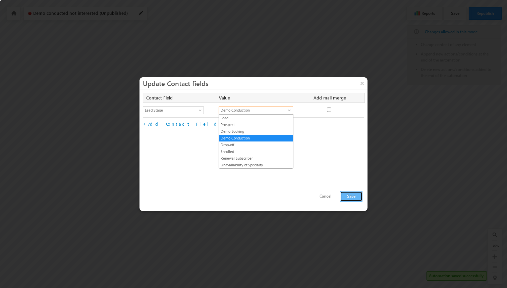
click at [355, 194] on button "Save" at bounding box center [351, 196] width 22 height 10
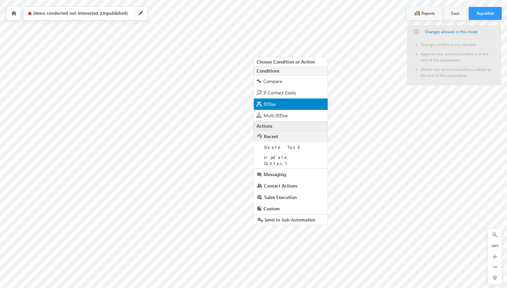
click at [278, 103] on div "If/Else" at bounding box center [291, 103] width 74 height 11
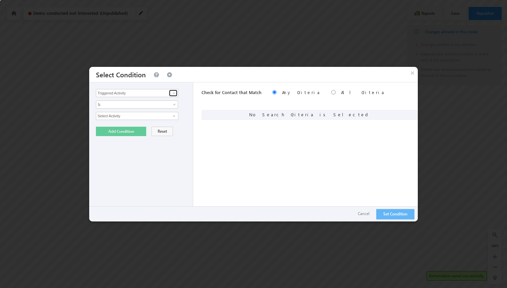
click at [173, 95] on span at bounding box center [173, 92] width 5 height 5
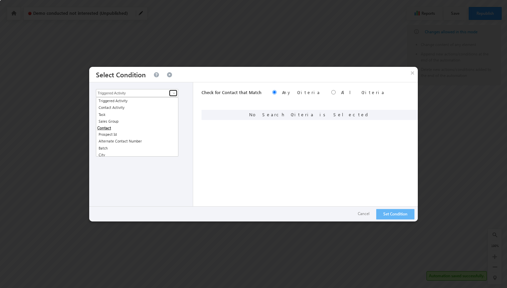
click at [173, 95] on span at bounding box center [173, 92] width 5 height 5
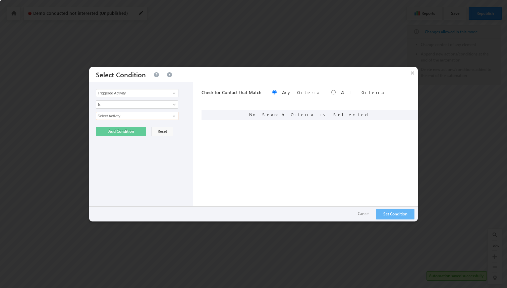
click at [175, 112] on input "Select Activity" at bounding box center [137, 116] width 83 height 8
click at [171, 115] on link at bounding box center [173, 115] width 8 height 7
click at [131, 131] on link "Demo Conducted" at bounding box center [137, 130] width 83 height 8
type input "Demo Conducted"
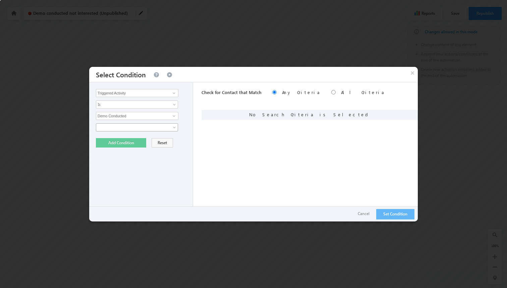
click at [162, 128] on span at bounding box center [132, 127] width 73 height 6
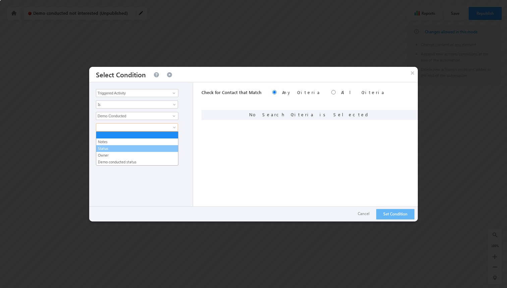
click at [125, 148] on link "Status" at bounding box center [137, 148] width 82 height 6
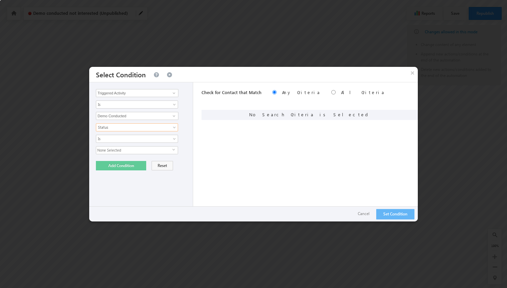
click at [135, 149] on span "None Selected" at bounding box center [134, 149] width 76 height 7
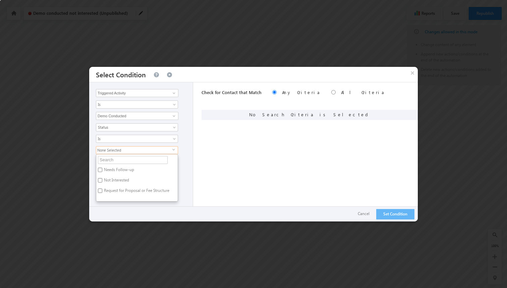
click at [112, 190] on label "Request for Proposal or Fee Structure" at bounding box center [136, 191] width 80 height 10
click at [102, 190] on input "Request for Proposal or Fee Structure" at bounding box center [100, 190] width 4 height 4
checkbox input "true"
click at [183, 159] on div "Request for Proposal or Fee Structure select Needs Follow-up Not Interested Req…" at bounding box center [143, 173] width 94 height 55
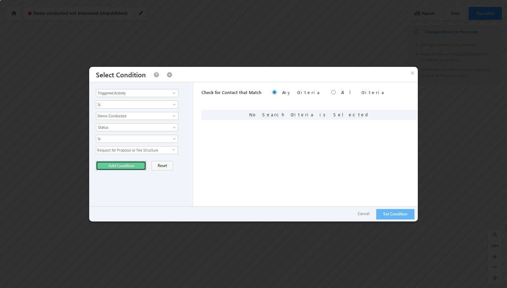
click at [119, 164] on button "Add Condition" at bounding box center [121, 165] width 50 height 9
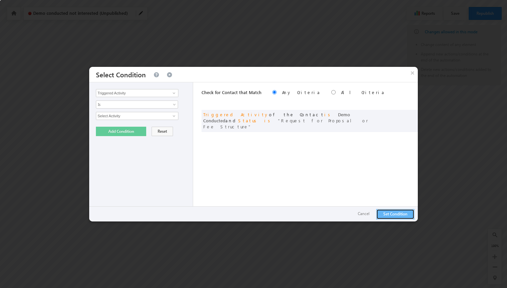
click at [396, 212] on button "Set Condition" at bounding box center [395, 214] width 38 height 10
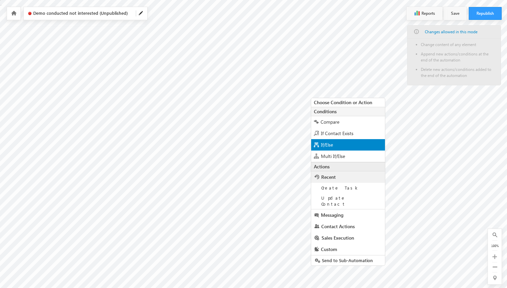
scroll to position [9, 0]
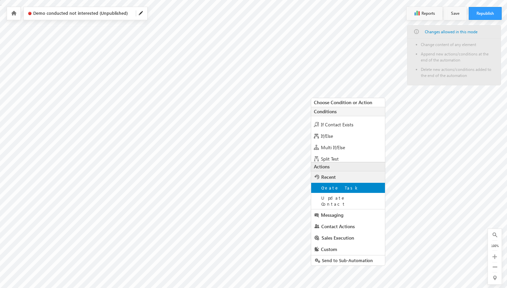
click at [337, 188] on span "Create Task" at bounding box center [340, 188] width 38 height 6
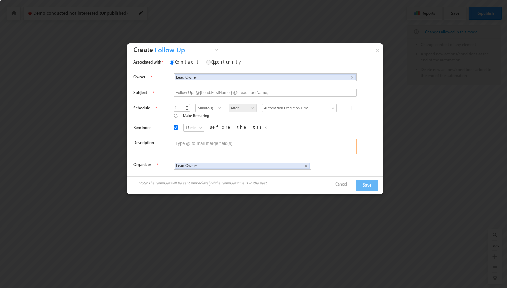
click at [198, 140] on textarea at bounding box center [265, 146] width 183 height 15
paste textarea "Proposal or Fee Structure"
click at [181, 139] on textarea "SendProposal or Fee Structure" at bounding box center [265, 146] width 183 height 15
click at [208, 140] on textarea "Send proposal or Fee Structure" at bounding box center [265, 146] width 183 height 15
click at [215, 140] on textarea "Send proposal or fee Structure" at bounding box center [265, 146] width 183 height 15
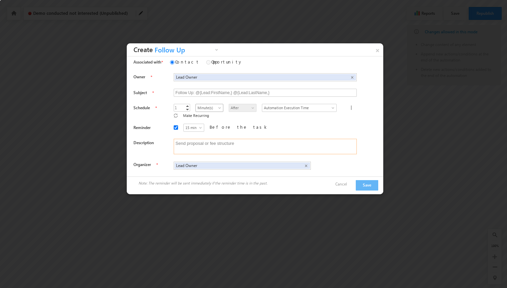
type textarea "Send proposal or fee structure"
click at [198, 106] on span "Minute(s)" at bounding box center [209, 108] width 27 height 6
click at [240, 125] on div "15 min 30 min 45 min 1 hr 15 min Before the task" at bounding box center [271, 128] width 195 height 10
click at [373, 180] on button "Save" at bounding box center [367, 185] width 22 height 10
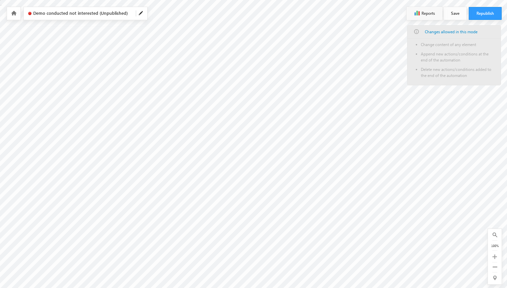
click at [454, 11] on button "Save" at bounding box center [455, 13] width 23 height 13
click at [479, 14] on button "Republish" at bounding box center [485, 13] width 33 height 13
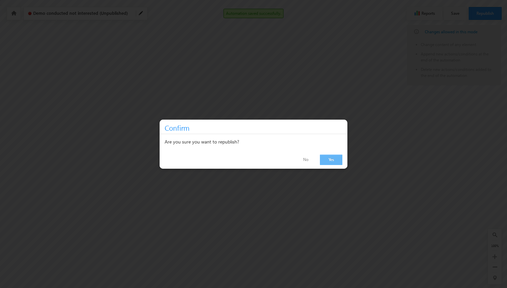
click at [327, 158] on link "Yes" at bounding box center [331, 159] width 22 height 10
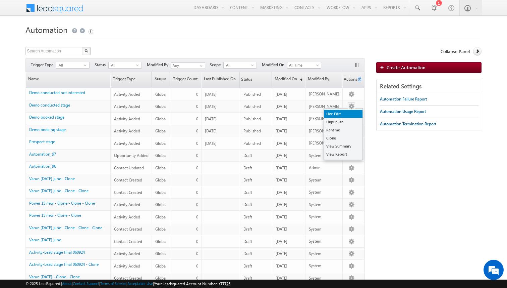
click at [340, 114] on link "Live Edit" at bounding box center [343, 114] width 39 height 8
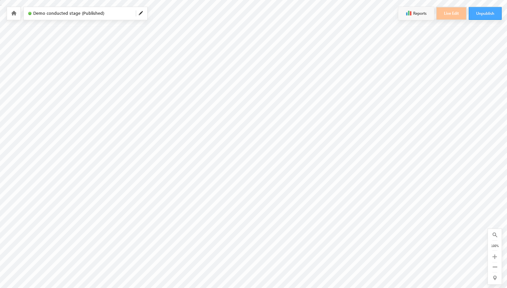
click at [482, 11] on button "Unpublish" at bounding box center [485, 13] width 33 height 13
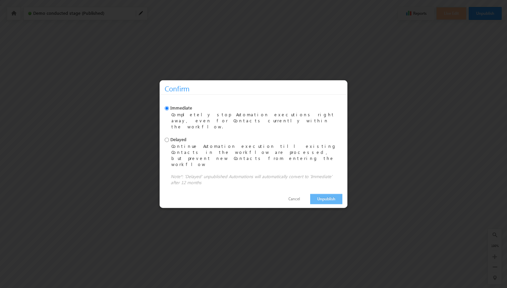
click at [320, 194] on link "Unpublish" at bounding box center [326, 199] width 32 height 10
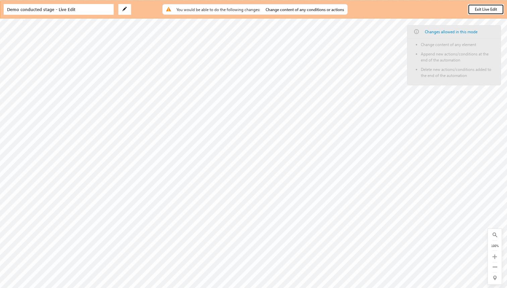
click at [487, 9] on button "Exit Live Edit" at bounding box center [486, 9] width 36 height 11
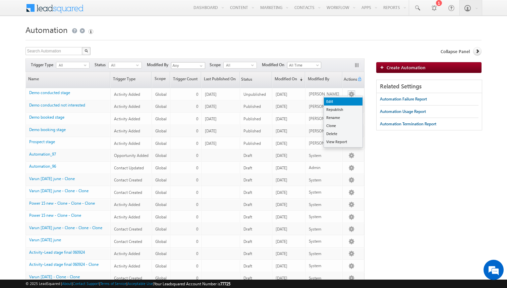
click at [341, 102] on link "Edit" at bounding box center [343, 101] width 39 height 8
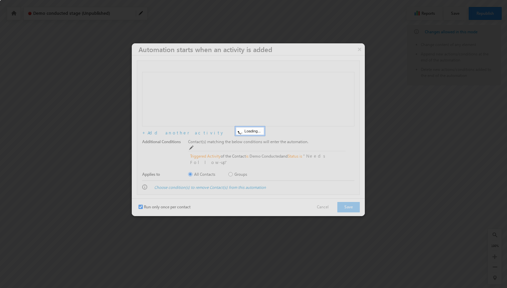
checkbox input "true"
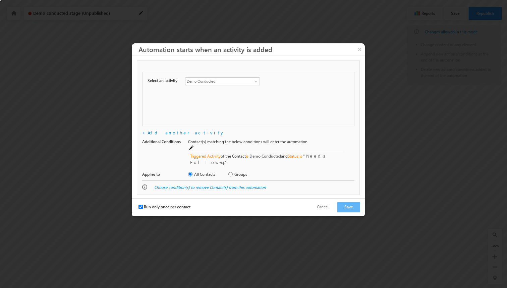
click at [323, 202] on button "Cancel" at bounding box center [322, 207] width 25 height 10
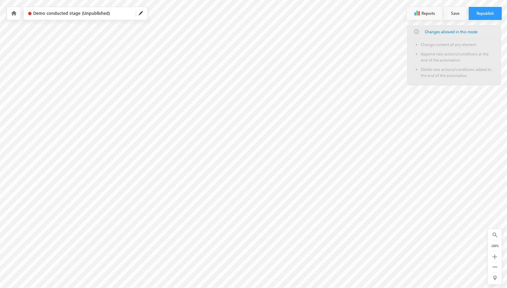
click at [15, 13] on icon at bounding box center [13, 13] width 5 height 5
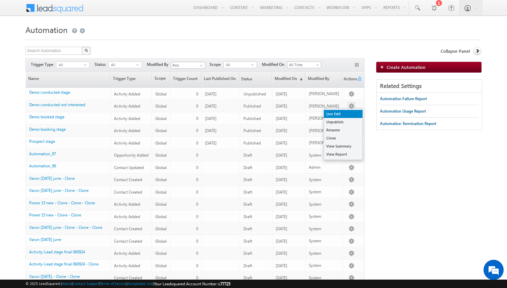
click at [340, 115] on link "Live Edit" at bounding box center [343, 114] width 39 height 8
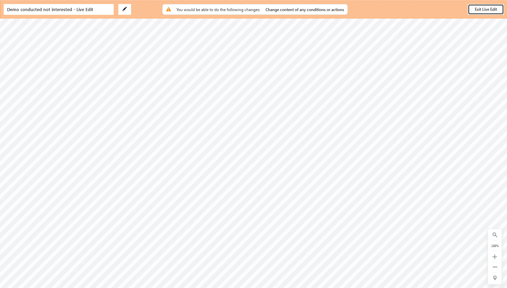
click at [471, 9] on button "Exit Live Edit" at bounding box center [486, 9] width 36 height 11
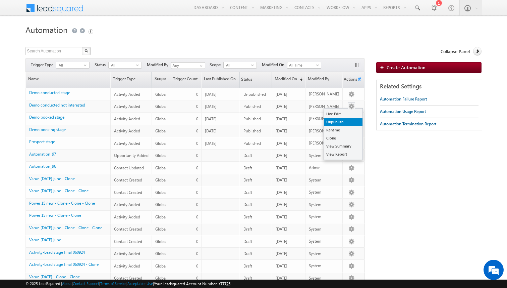
click at [337, 118] on link "Unpublish" at bounding box center [343, 122] width 39 height 8
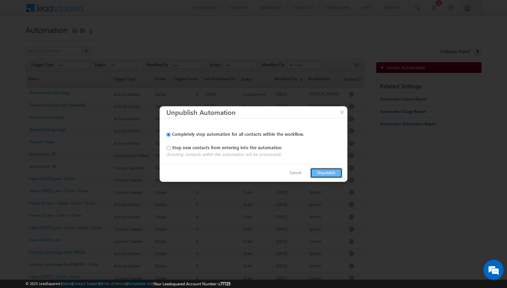
click at [321, 175] on button "Unpublish" at bounding box center [326, 172] width 32 height 10
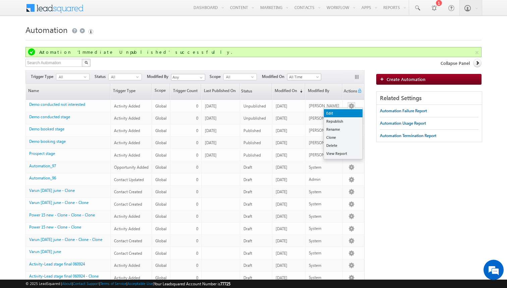
click at [344, 113] on link "Edit" at bounding box center [343, 113] width 39 height 8
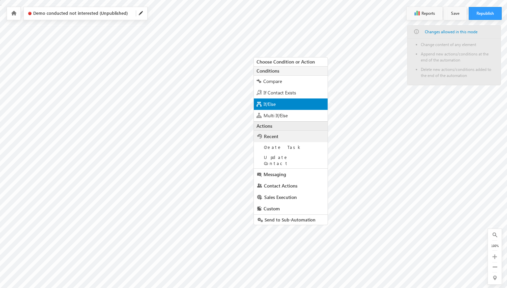
click at [267, 105] on span "If/Else" at bounding box center [270, 104] width 12 height 6
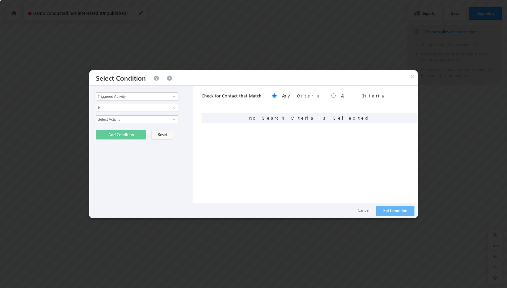
click at [157, 121] on input "Select Activity" at bounding box center [137, 119] width 83 height 8
click at [177, 116] on link at bounding box center [173, 119] width 8 height 7
click at [151, 134] on link "Demo Conducted" at bounding box center [137, 134] width 83 height 8
type input "Demo Conducted"
click at [173, 130] on span at bounding box center [174, 131] width 5 height 5
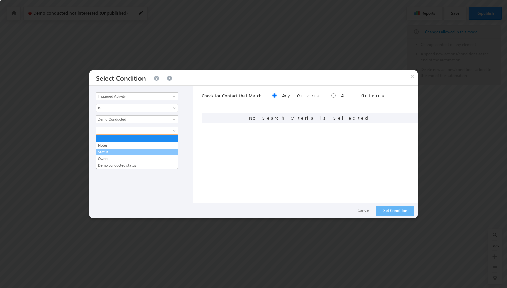
click at [139, 151] on link "Status" at bounding box center [137, 152] width 82 height 6
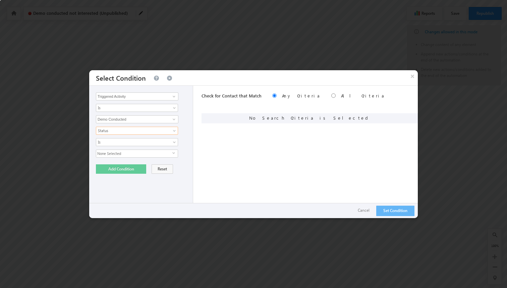
click at [173, 152] on span "select" at bounding box center [174, 152] width 5 height 3
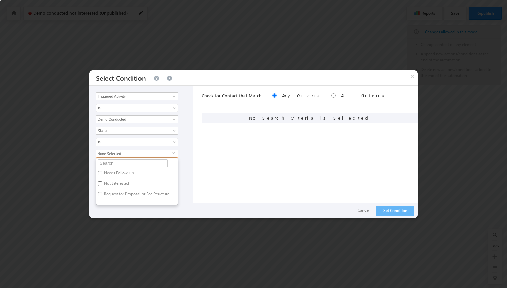
click at [117, 184] on label "Not Interested" at bounding box center [116, 184] width 40 height 10
click at [102, 184] on input "Not Interested" at bounding box center [100, 183] width 4 height 4
checkbox input "true"
click at [183, 164] on div "Not Interested select Needs Follow-up Not Interested Request for Proposal or Fe…" at bounding box center [143, 176] width 94 height 55
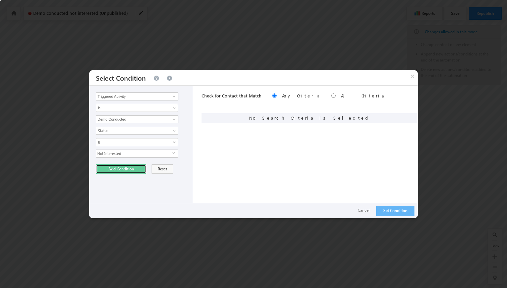
click at [121, 167] on button "Add Condition" at bounding box center [121, 168] width 50 height 9
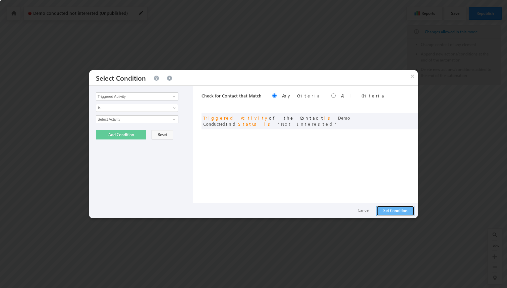
click at [391, 209] on button "Set Condition" at bounding box center [395, 210] width 38 height 10
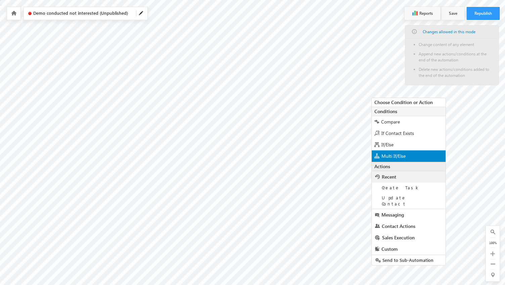
scroll to position [3, 0]
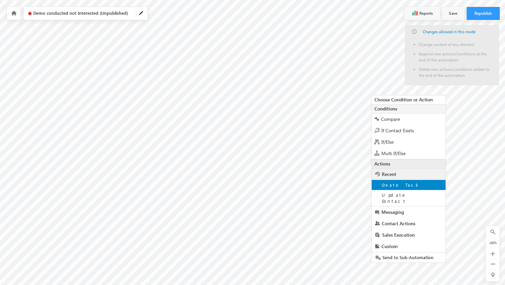
click at [392, 181] on div "Create Task" at bounding box center [408, 185] width 74 height 10
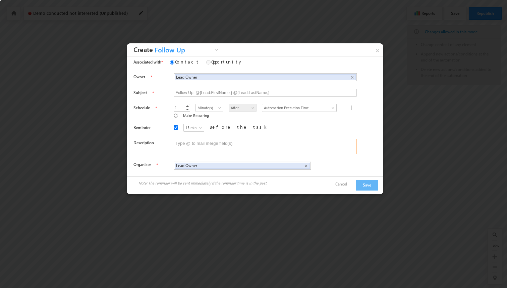
click at [187, 140] on textarea at bounding box center [265, 146] width 183 height 15
click at [228, 141] on textarea at bounding box center [265, 146] width 183 height 15
paste textarea "follow-up content: pricing, scholarship, trial"
type textarea "follow-up content: pricing, scholarship, trial"
click at [372, 183] on button "Save" at bounding box center [367, 185] width 22 height 10
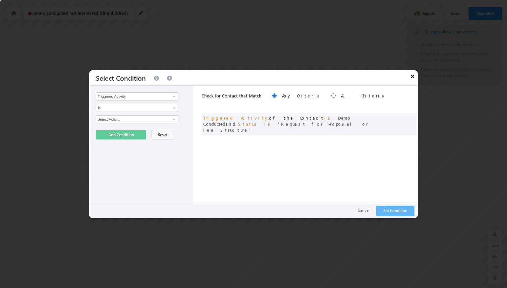
click at [410, 80] on button "×" at bounding box center [412, 76] width 11 height 12
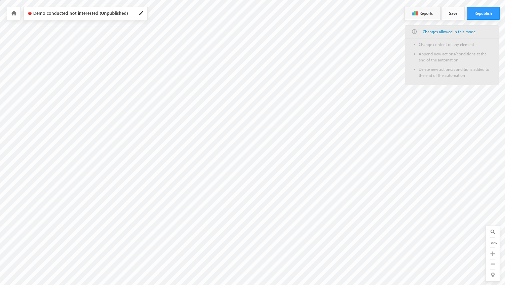
click at [455, 12] on button "Save" at bounding box center [452, 13] width 23 height 13
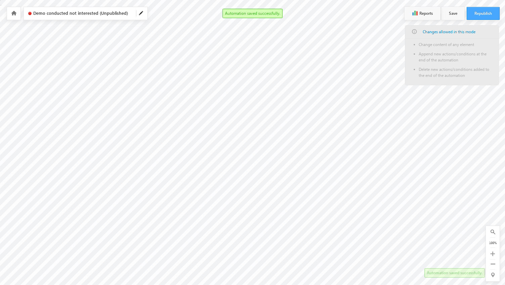
click at [479, 9] on button "Republish" at bounding box center [482, 13] width 33 height 13
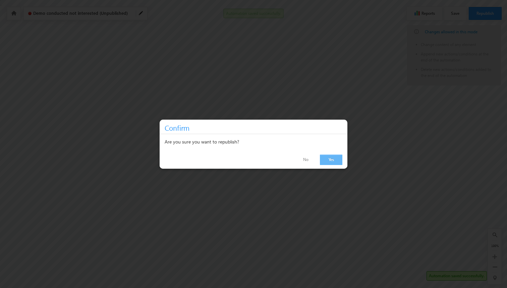
click at [325, 157] on link "Yes" at bounding box center [331, 159] width 22 height 10
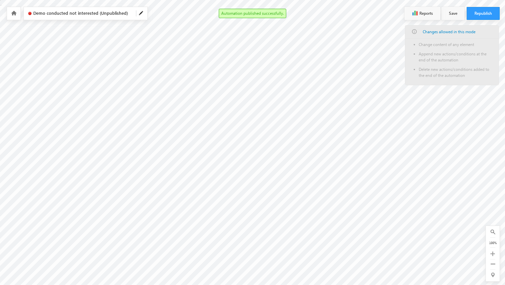
click at [15, 14] on icon at bounding box center [13, 13] width 5 height 5
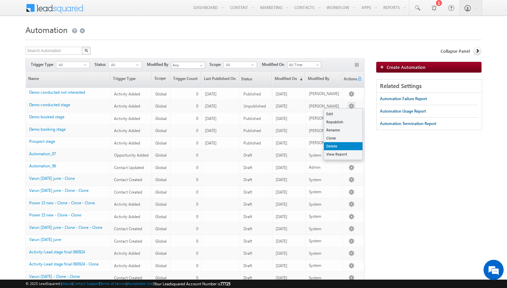
click at [332, 143] on link "Delete" at bounding box center [343, 146] width 39 height 8
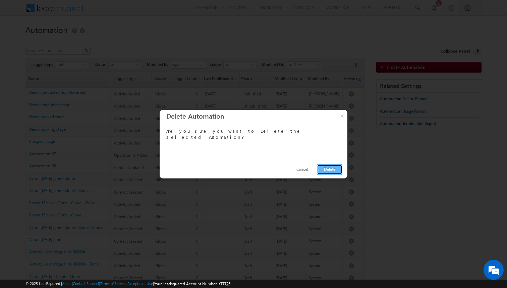
click at [326, 167] on button "Delete" at bounding box center [329, 169] width 25 height 10
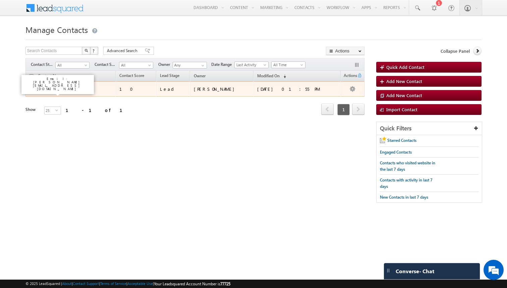
click at [51, 90] on link "O G" at bounding box center [49, 88] width 7 height 5
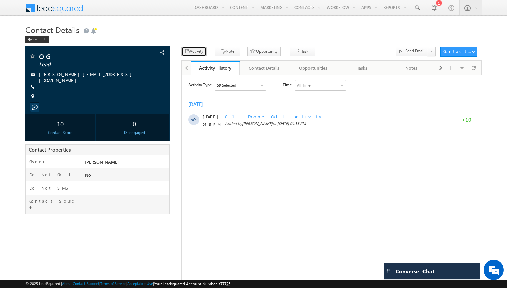
click at [194, 52] on button "Activity" at bounding box center [193, 52] width 25 height 10
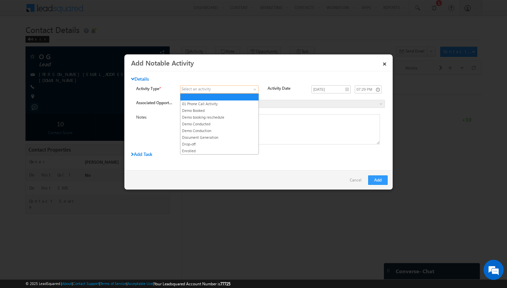
click at [224, 88] on span at bounding box center [214, 89] width 69 height 6
click at [210, 103] on link "01 Phone Call Activity" at bounding box center [219, 104] width 78 height 6
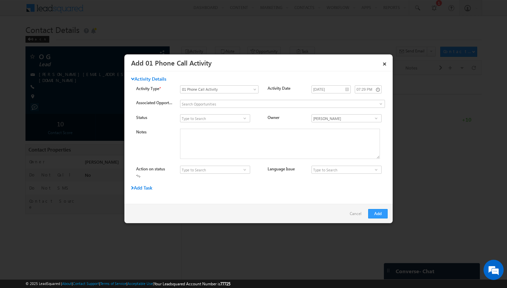
click at [242, 118] on span at bounding box center [245, 117] width 7 height 5
click at [220, 126] on link "Connected" at bounding box center [215, 126] width 70 height 8
type input "Connected"
click at [220, 169] on input at bounding box center [215, 169] width 70 height 8
click at [241, 170] on link at bounding box center [245, 169] width 8 height 7
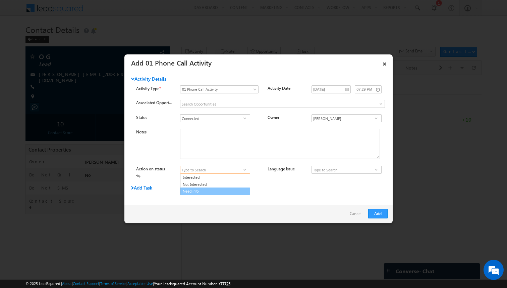
drag, startPoint x: 214, startPoint y: 184, endPoint x: 208, endPoint y: 189, distance: 7.6
click at [208, 189] on ul "Interested Not Interested Need info" at bounding box center [215, 183] width 70 height 21
click at [208, 189] on link "Need info" at bounding box center [215, 191] width 70 height 8
type input "Need info"
click at [375, 212] on button "Add" at bounding box center [377, 213] width 19 height 9
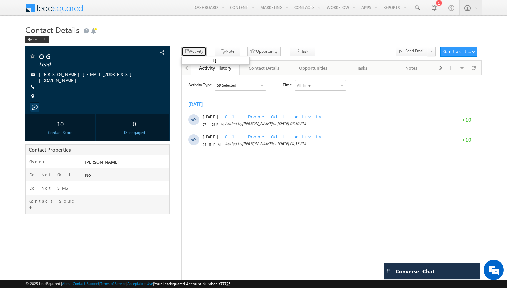
click at [186, 53] on icon "button" at bounding box center [187, 52] width 5 height 6
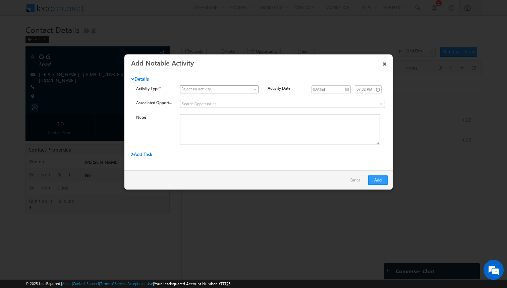
click at [230, 89] on span at bounding box center [214, 89] width 69 height 6
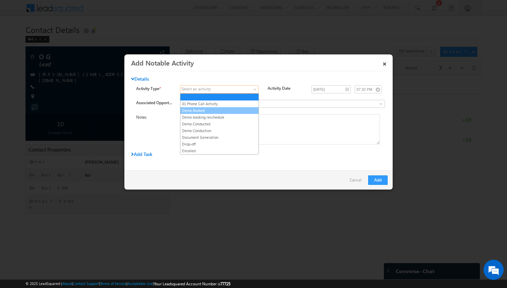
click at [207, 110] on link "Demo Booked" at bounding box center [219, 110] width 78 height 6
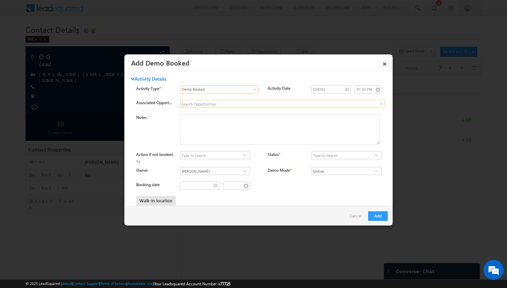
click at [217, 104] on input at bounding box center [282, 104] width 205 height 8
click at [217, 156] on input at bounding box center [215, 155] width 70 height 8
click at [243, 155] on span at bounding box center [245, 154] width 7 height 5
click at [160, 139] on div "Notes" at bounding box center [264, 131] width 257 height 34
click at [325, 154] on input at bounding box center [347, 155] width 70 height 8
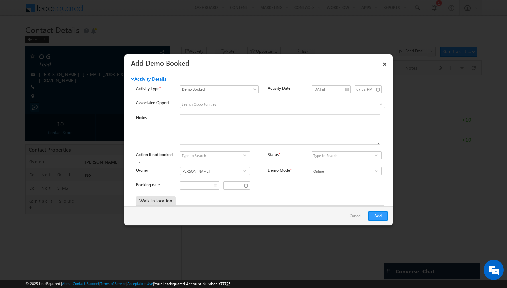
click at [376, 155] on span at bounding box center [376, 154] width 7 height 5
click at [334, 163] on link "Booked" at bounding box center [347, 163] width 70 height 8
click at [243, 155] on span at bounding box center [245, 154] width 7 height 5
click at [252, 162] on div "Action if not booked Plan Names 1 result is available, use up and down arrow ke…" at bounding box center [264, 157] width 257 height 12
click at [344, 156] on input "Booked" at bounding box center [347, 155] width 70 height 8
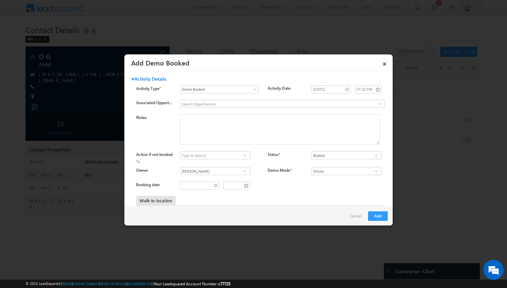
click at [376, 155] on span at bounding box center [376, 154] width 7 height 5
click at [354, 167] on link "Not Booked" at bounding box center [347, 170] width 70 height 8
type input "Not Booked"
click at [245, 156] on span at bounding box center [245, 154] width 7 height 5
click at [242, 159] on ul "Reschedule Requested Not Confirmed" at bounding box center [215, 166] width 70 height 14
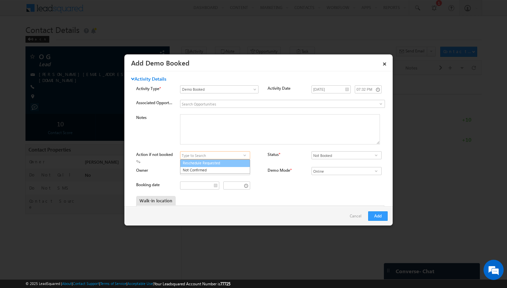
click at [239, 163] on link "Reschedule Requested" at bounding box center [215, 163] width 70 height 8
type input "Reschedule Requested"
click at [215, 188] on input "__/__/__" at bounding box center [199, 185] width 39 height 8
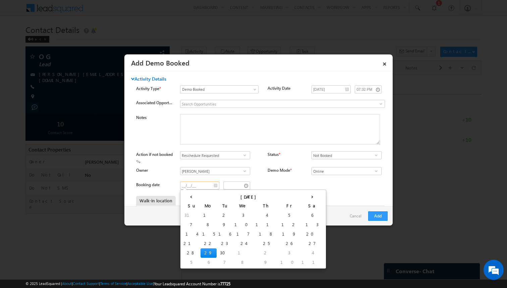
click at [201, 251] on td "29" at bounding box center [209, 252] width 16 height 9
type input "09/29/25"
type input "07:32 PM"
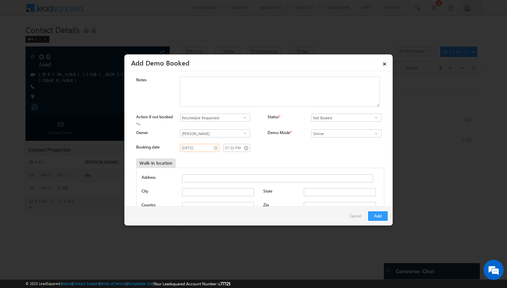
scroll to position [89, 0]
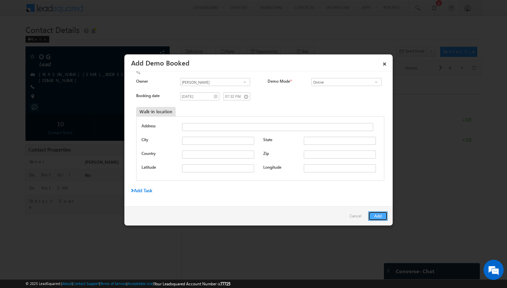
click at [378, 216] on button "Add" at bounding box center [377, 215] width 19 height 9
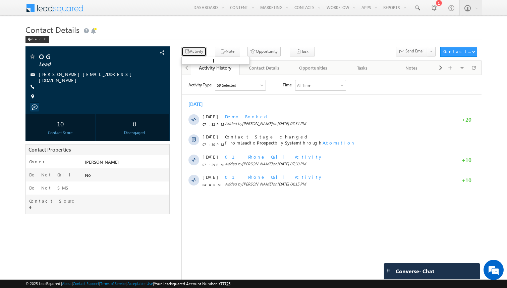
click at [196, 55] on button "Activity" at bounding box center [193, 52] width 25 height 10
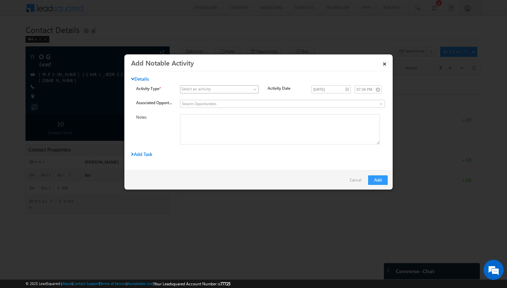
click at [245, 91] on span at bounding box center [214, 89] width 69 height 6
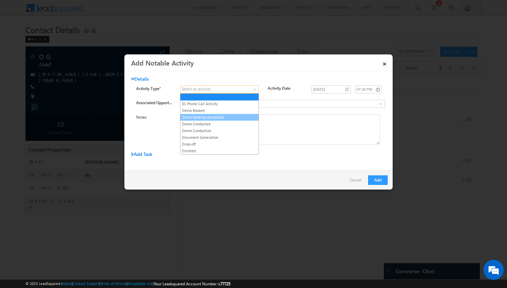
click at [232, 116] on link "Demo booking reschedule" at bounding box center [219, 117] width 78 height 6
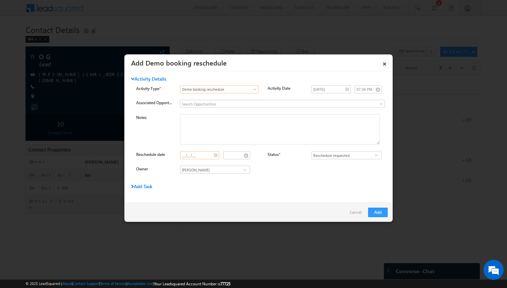
click at [217, 156] on input "__/__/__" at bounding box center [199, 155] width 39 height 8
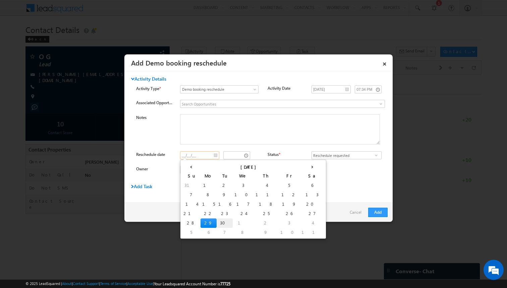
click at [217, 222] on td "30" at bounding box center [225, 222] width 16 height 9
type input "09/30/25"
type input "07:35 PM"
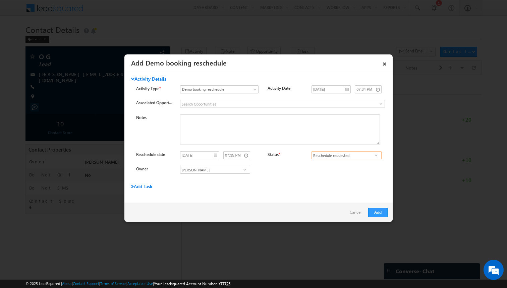
click at [330, 155] on input "Reschedule requested" at bounding box center [347, 155] width 70 height 8
click at [379, 157] on span at bounding box center [376, 154] width 7 height 5
click at [361, 163] on link "Reschedule requested" at bounding box center [347, 163] width 70 height 8
click at [377, 211] on button "Add" at bounding box center [377, 211] width 19 height 9
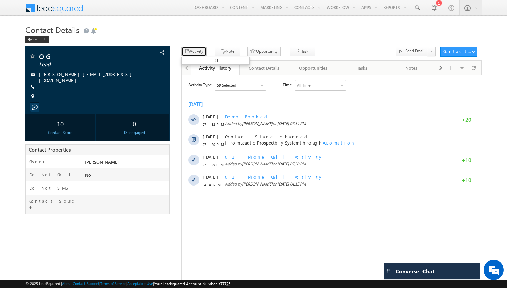
click at [197, 51] on button "Activity" at bounding box center [193, 52] width 25 height 10
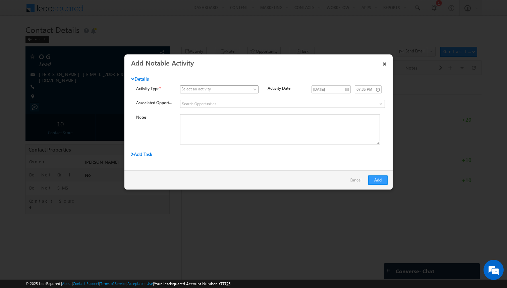
click at [252, 89] on link at bounding box center [219, 89] width 79 height 8
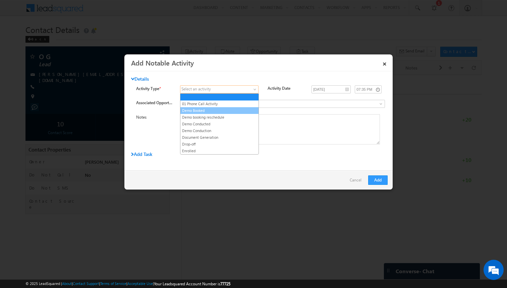
click at [233, 110] on link "Demo Booked" at bounding box center [219, 110] width 78 height 6
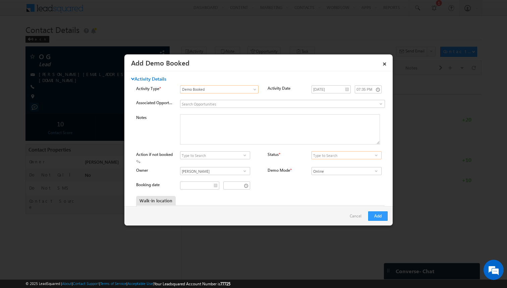
click at [326, 155] on input at bounding box center [347, 155] width 70 height 8
click at [374, 156] on span at bounding box center [376, 154] width 7 height 5
click at [348, 170] on link "Not Booked" at bounding box center [347, 170] width 70 height 8
type input "Not Booked"
click at [245, 154] on span at bounding box center [245, 154] width 7 height 5
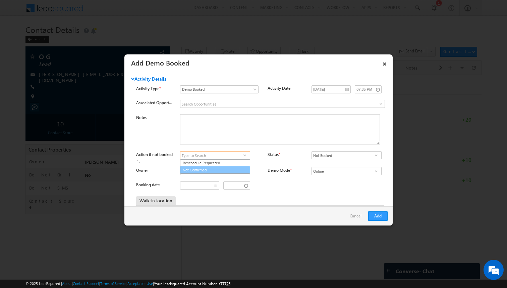
click at [224, 169] on link "Not Confirmed" at bounding box center [215, 170] width 70 height 8
type input "Not Confirmed"
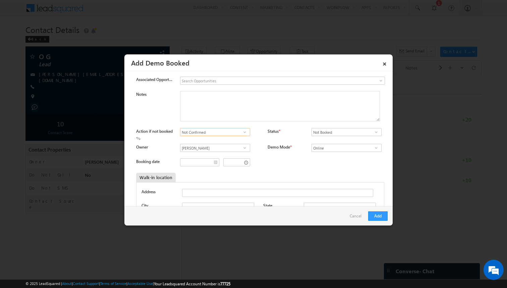
scroll to position [26, 0]
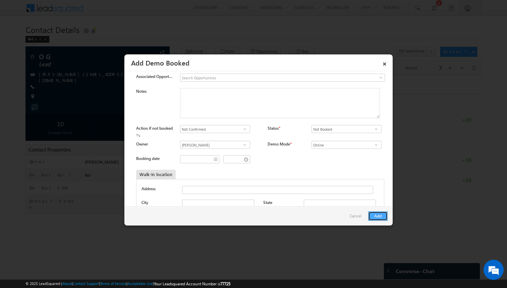
click at [381, 219] on button "Add" at bounding box center [377, 215] width 19 height 9
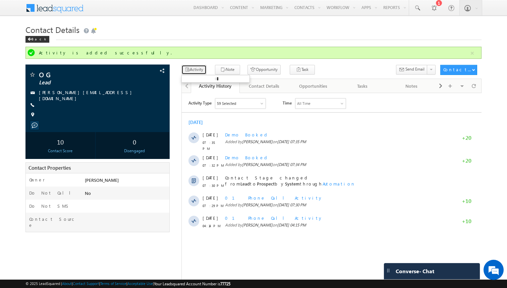
click at [195, 72] on button "Activity" at bounding box center [193, 70] width 25 height 10
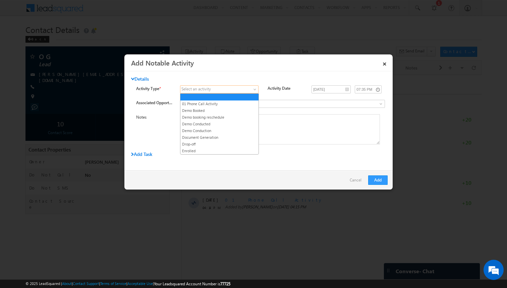
click at [230, 89] on span at bounding box center [214, 89] width 69 height 6
click at [220, 123] on link "Demo Conducted" at bounding box center [219, 124] width 78 height 6
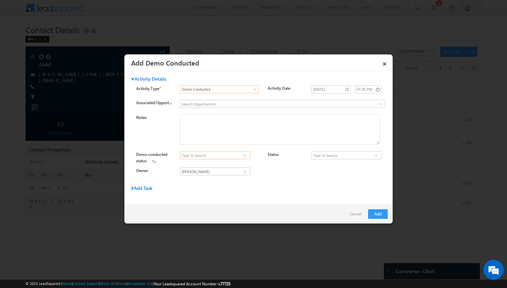
click at [235, 156] on input at bounding box center [215, 155] width 70 height 8
click at [334, 155] on input at bounding box center [347, 155] width 70 height 8
click at [377, 155] on span at bounding box center [376, 154] width 7 height 5
click at [335, 163] on link "Needs Follow-up" at bounding box center [347, 163] width 70 height 8
type input "Needs Follow-up"
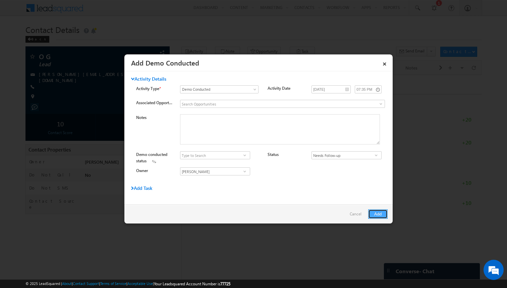
click at [377, 213] on button "Add" at bounding box center [377, 213] width 19 height 9
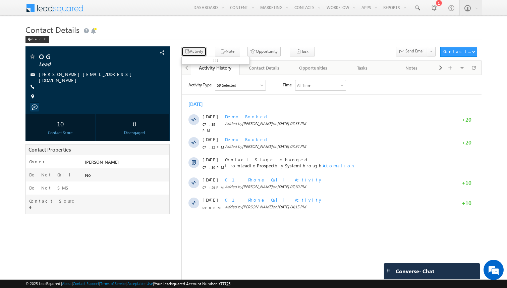
click at [198, 55] on button "Activity" at bounding box center [193, 52] width 25 height 10
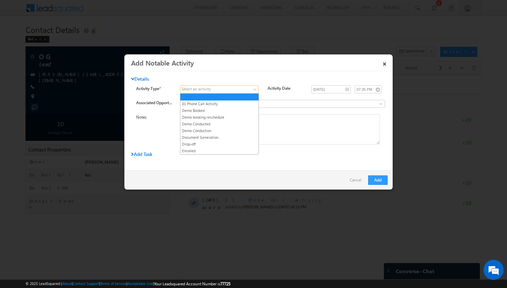
click at [256, 89] on span at bounding box center [255, 90] width 5 height 5
click at [229, 123] on link "Demo Conducted" at bounding box center [219, 124] width 78 height 6
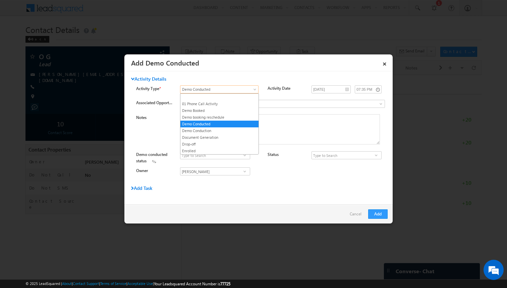
click at [236, 89] on span "Demo Conducted" at bounding box center [214, 89] width 69 height 6
click at [217, 132] on link "Demo Conduction" at bounding box center [219, 130] width 78 height 6
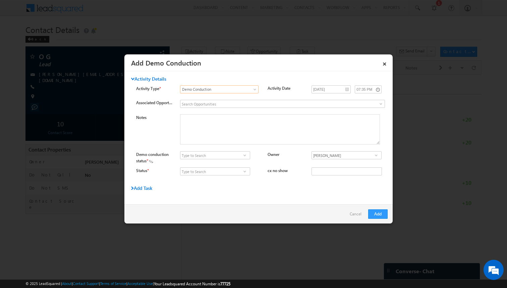
click at [247, 157] on span at bounding box center [245, 154] width 7 height 5
click at [270, 159] on div "Owner" at bounding box center [286, 155] width 37 height 9
click at [235, 170] on input at bounding box center [215, 171] width 70 height 8
click at [245, 170] on span at bounding box center [245, 170] width 7 height 5
click at [228, 180] on link "Demo conducted" at bounding box center [215, 179] width 70 height 8
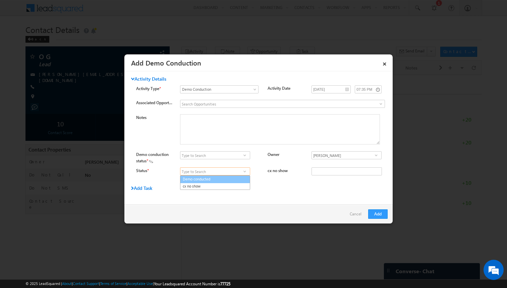
type input "Demo conducted"
click at [245, 152] on link at bounding box center [245, 155] width 8 height 7
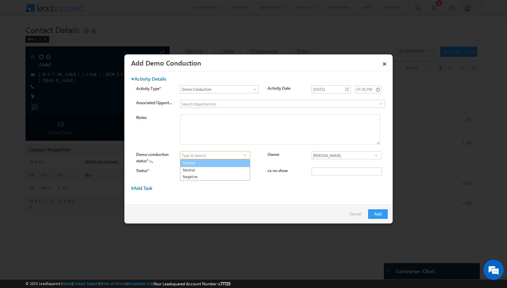
click at [225, 164] on link "Positive" at bounding box center [215, 163] width 70 height 8
type input "Positive"
click at [378, 216] on button "Add" at bounding box center [377, 213] width 19 height 9
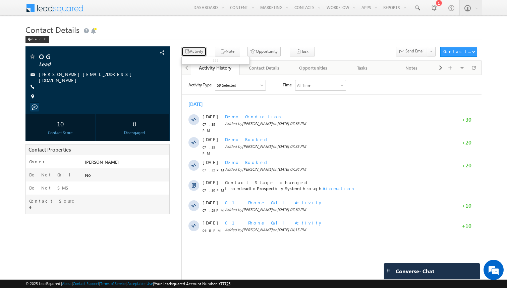
click at [194, 48] on button "Activity" at bounding box center [193, 52] width 25 height 10
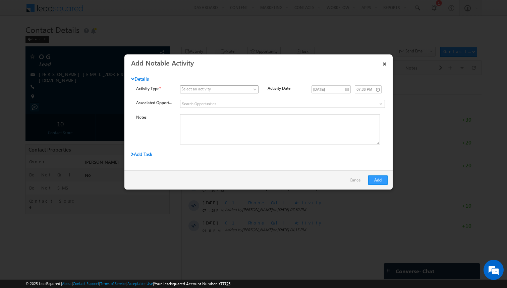
click at [228, 92] on link at bounding box center [219, 89] width 79 height 8
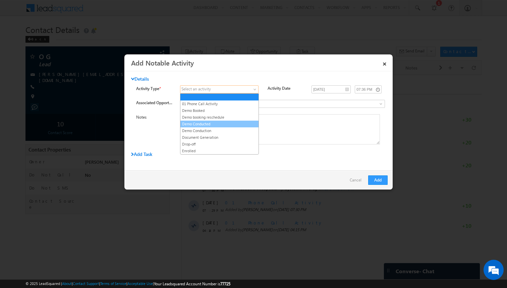
click at [217, 125] on link "Demo Conducted" at bounding box center [219, 124] width 78 height 6
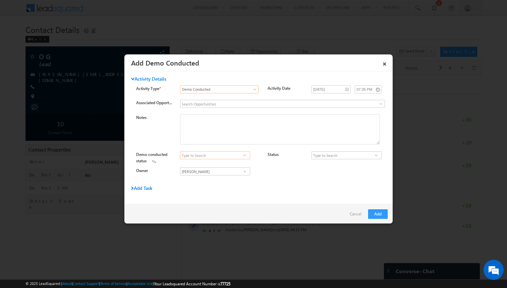
click at [233, 157] on input at bounding box center [215, 155] width 70 height 8
click at [325, 153] on input at bounding box center [347, 155] width 70 height 8
click at [376, 156] on span at bounding box center [376, 154] width 7 height 5
click at [344, 173] on link "Request for Proposal or Fee Structure" at bounding box center [347, 177] width 70 height 8
click at [345, 156] on input "Request for Proposal or Fee Structure" at bounding box center [347, 155] width 70 height 8
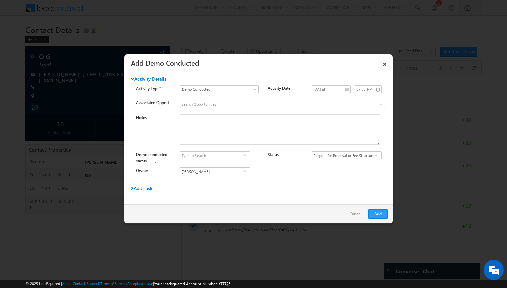
click at [377, 155] on span at bounding box center [376, 154] width 7 height 5
click at [351, 169] on link "Not Interested" at bounding box center [347, 170] width 70 height 8
type input "Not Interested"
click at [245, 156] on span at bounding box center [245, 154] width 7 height 5
click at [232, 171] on link "Already enrolled on other platform" at bounding box center [215, 170] width 70 height 8
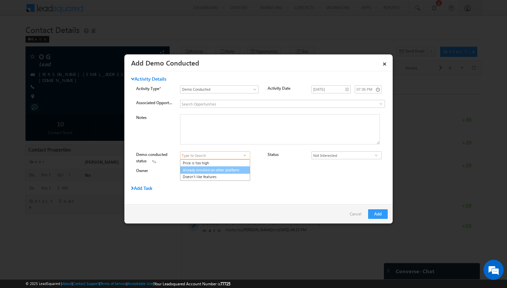
type input "Already enrolled on other platform"
click at [377, 213] on button "Add" at bounding box center [377, 213] width 19 height 9
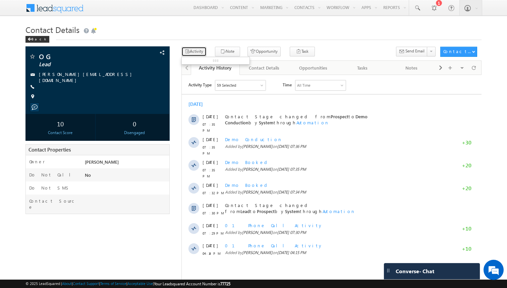
click at [195, 52] on button "Activity" at bounding box center [193, 52] width 25 height 10
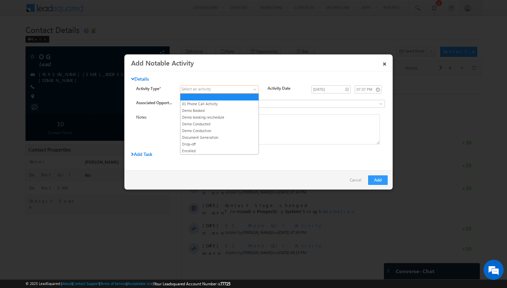
click at [216, 91] on span at bounding box center [214, 89] width 69 height 6
click at [222, 125] on link "Demo Conducted" at bounding box center [219, 124] width 78 height 6
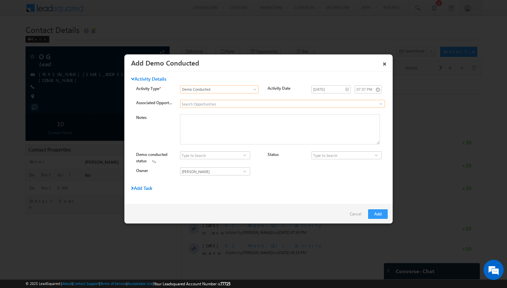
click at [262, 106] on input at bounding box center [282, 104] width 205 height 8
click at [330, 154] on input at bounding box center [347, 155] width 70 height 8
click at [347, 156] on input at bounding box center [347, 155] width 70 height 8
click at [376, 157] on span at bounding box center [376, 154] width 7 height 5
click at [351, 164] on link "Needs Follow-up" at bounding box center [347, 163] width 70 height 8
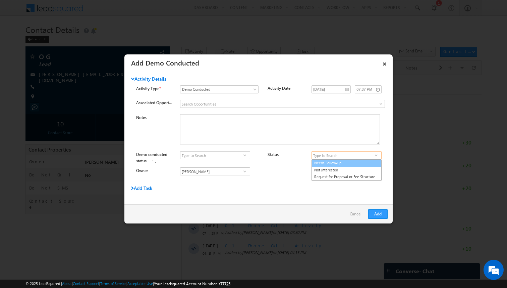
type input "Needs Follow-up"
click at [246, 155] on span at bounding box center [245, 154] width 7 height 5
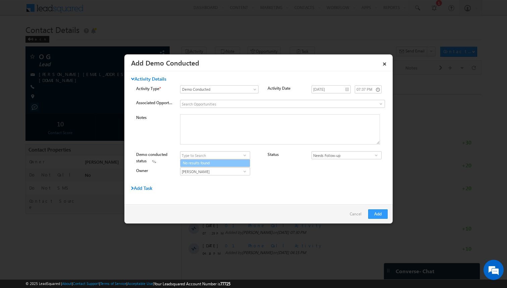
click at [288, 168] on div "Owner Syed Osman Syed Osman Syed Osman" at bounding box center [264, 172] width 257 height 11
click at [379, 209] on button "Add" at bounding box center [377, 213] width 19 height 9
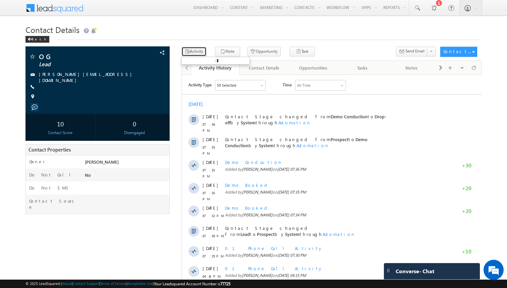
click at [195, 52] on button "Activity" at bounding box center [193, 52] width 25 height 10
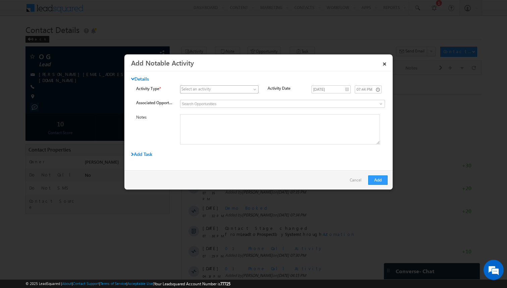
click at [248, 89] on span at bounding box center [214, 89] width 69 height 6
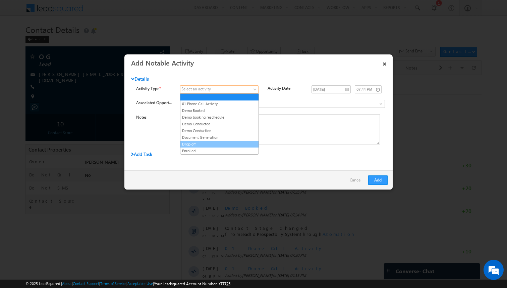
click at [217, 144] on link "Drop-off" at bounding box center [219, 144] width 78 height 6
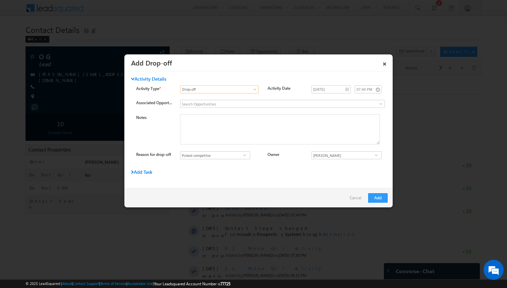
click at [245, 157] on span at bounding box center [245, 154] width 7 height 5
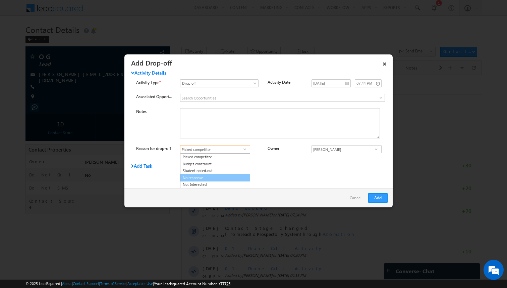
scroll to position [6, 0]
click at [226, 182] on link "Not Interested" at bounding box center [215, 184] width 70 height 8
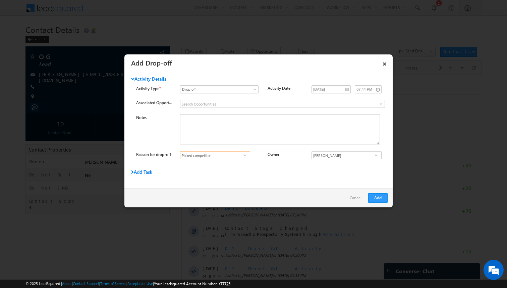
type input "Not Interested"
click at [373, 196] on button "Add" at bounding box center [377, 197] width 19 height 9
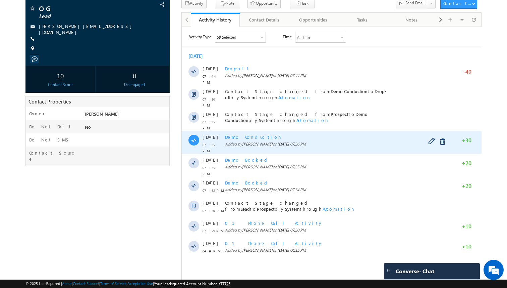
scroll to position [48, 0]
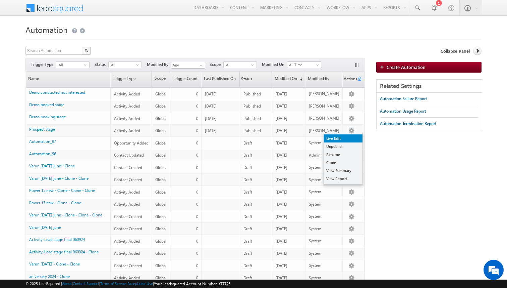
click at [345, 140] on link "Live Edit" at bounding box center [343, 138] width 39 height 8
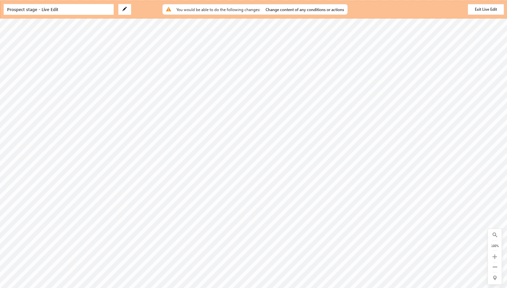
radio input "true"
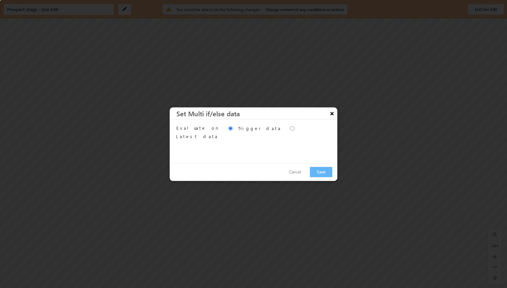
click at [331, 115] on button "×" at bounding box center [332, 113] width 11 height 12
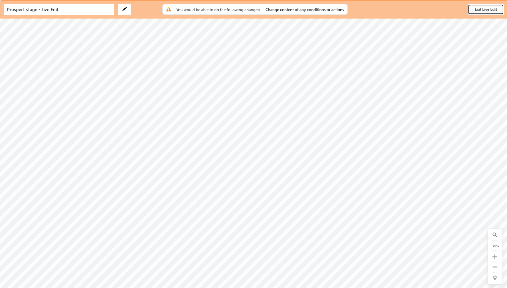
click at [484, 8] on button "Exit Live Edit" at bounding box center [486, 9] width 36 height 11
